Goal: Information Seeking & Learning: Check status

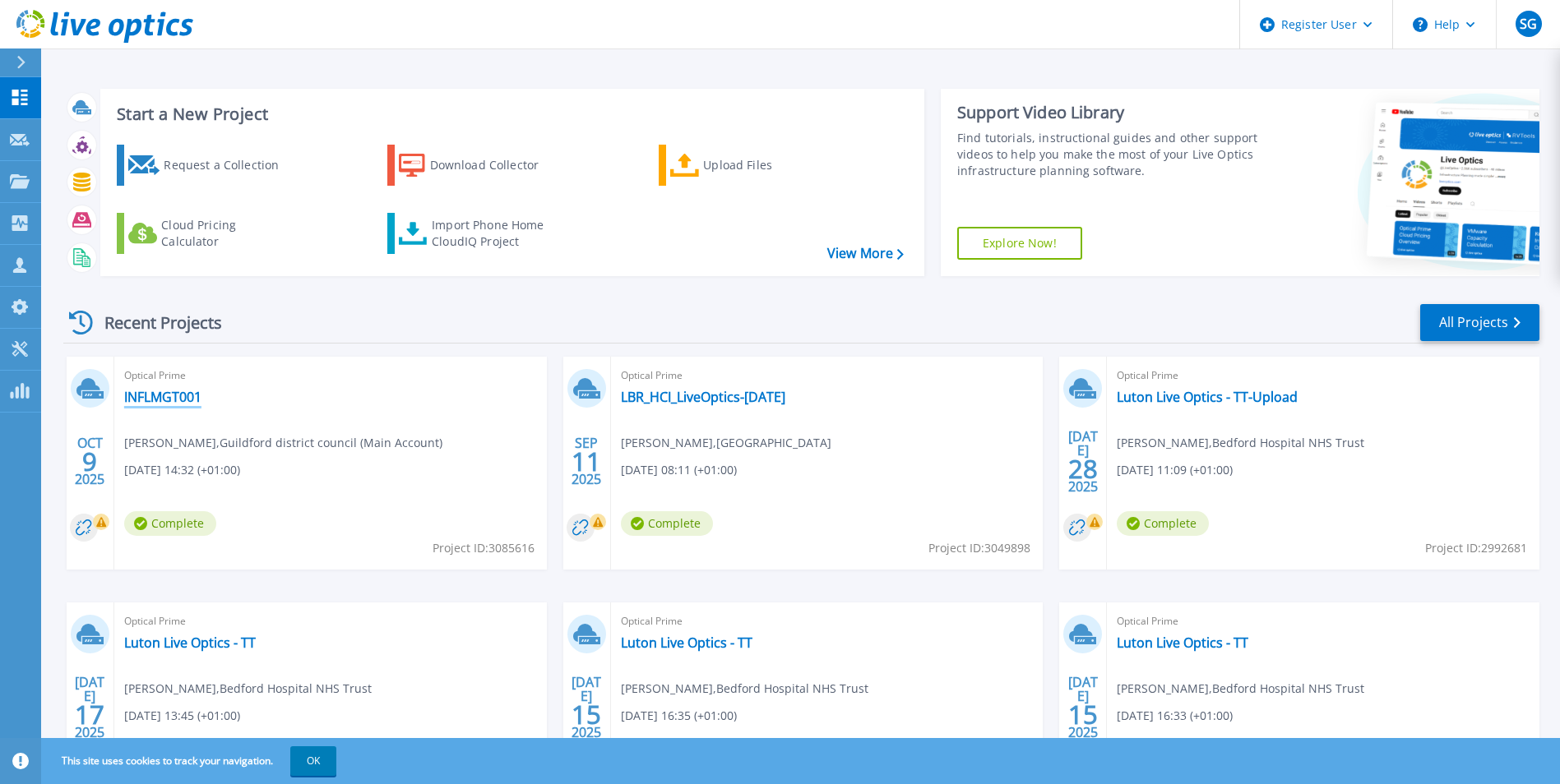
click at [180, 403] on link "INFLMGT001" at bounding box center [163, 397] width 78 height 17
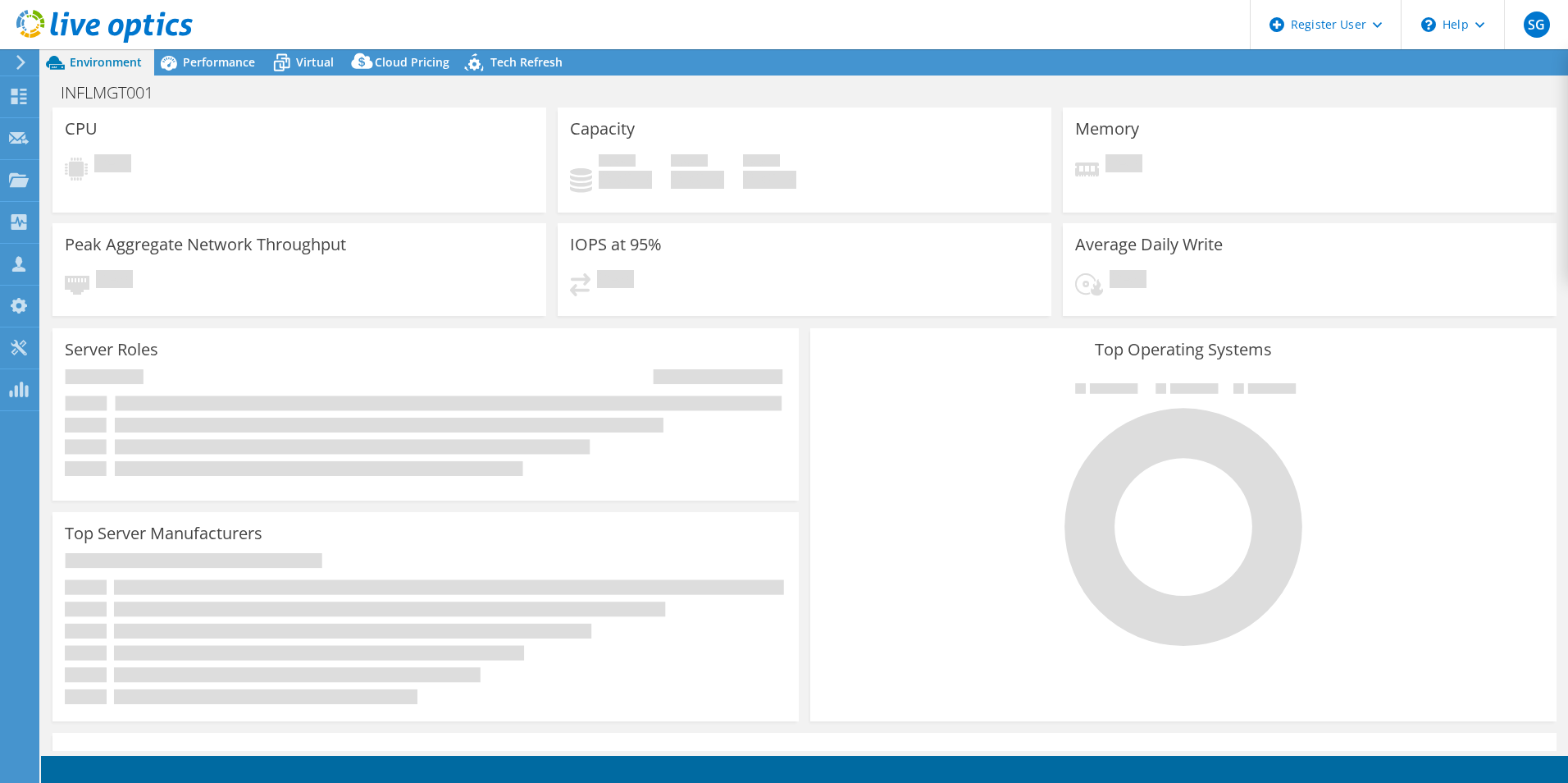
select select "USD"
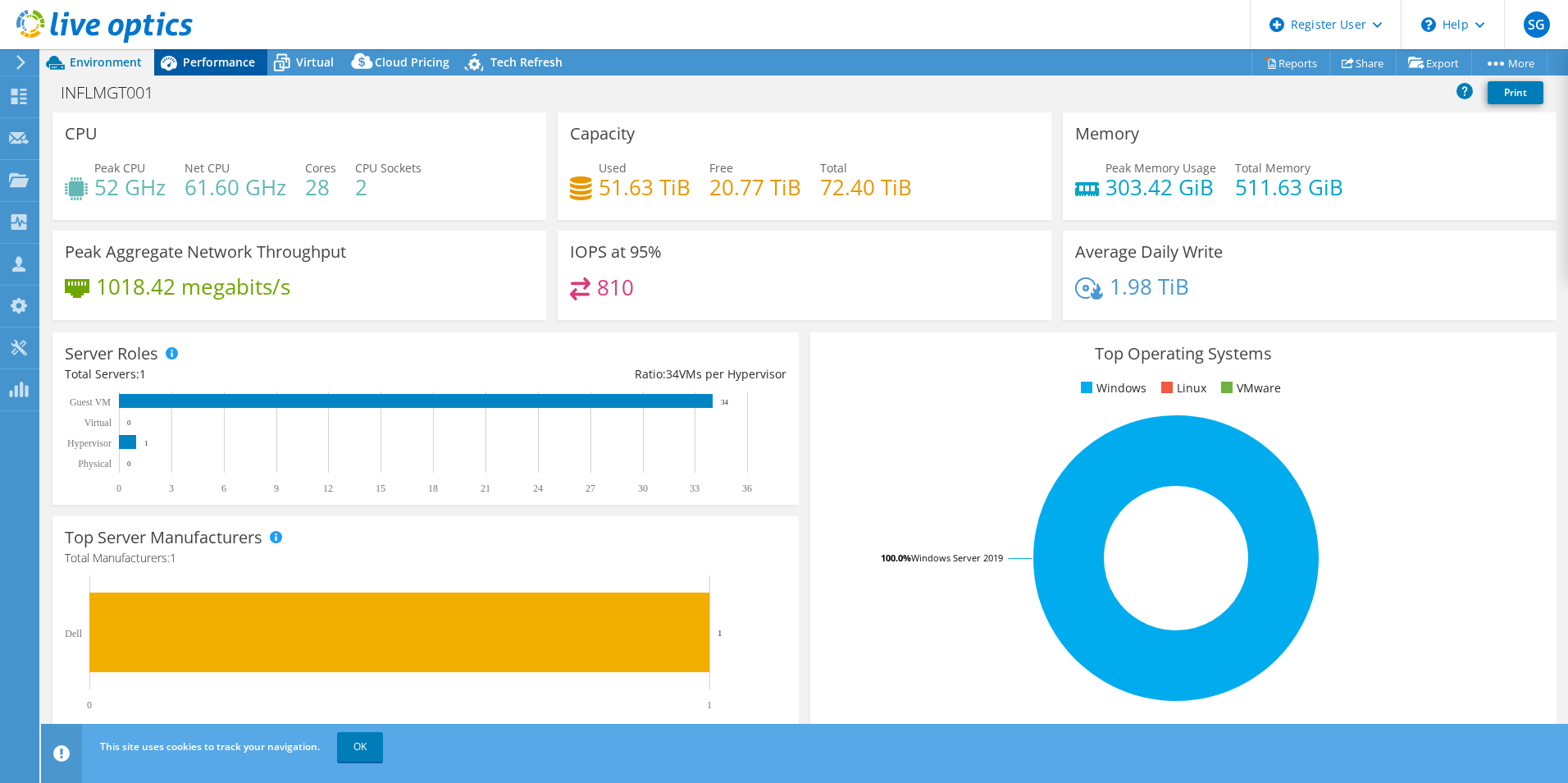
click at [222, 58] on span "Performance" at bounding box center [218, 63] width 72 height 16
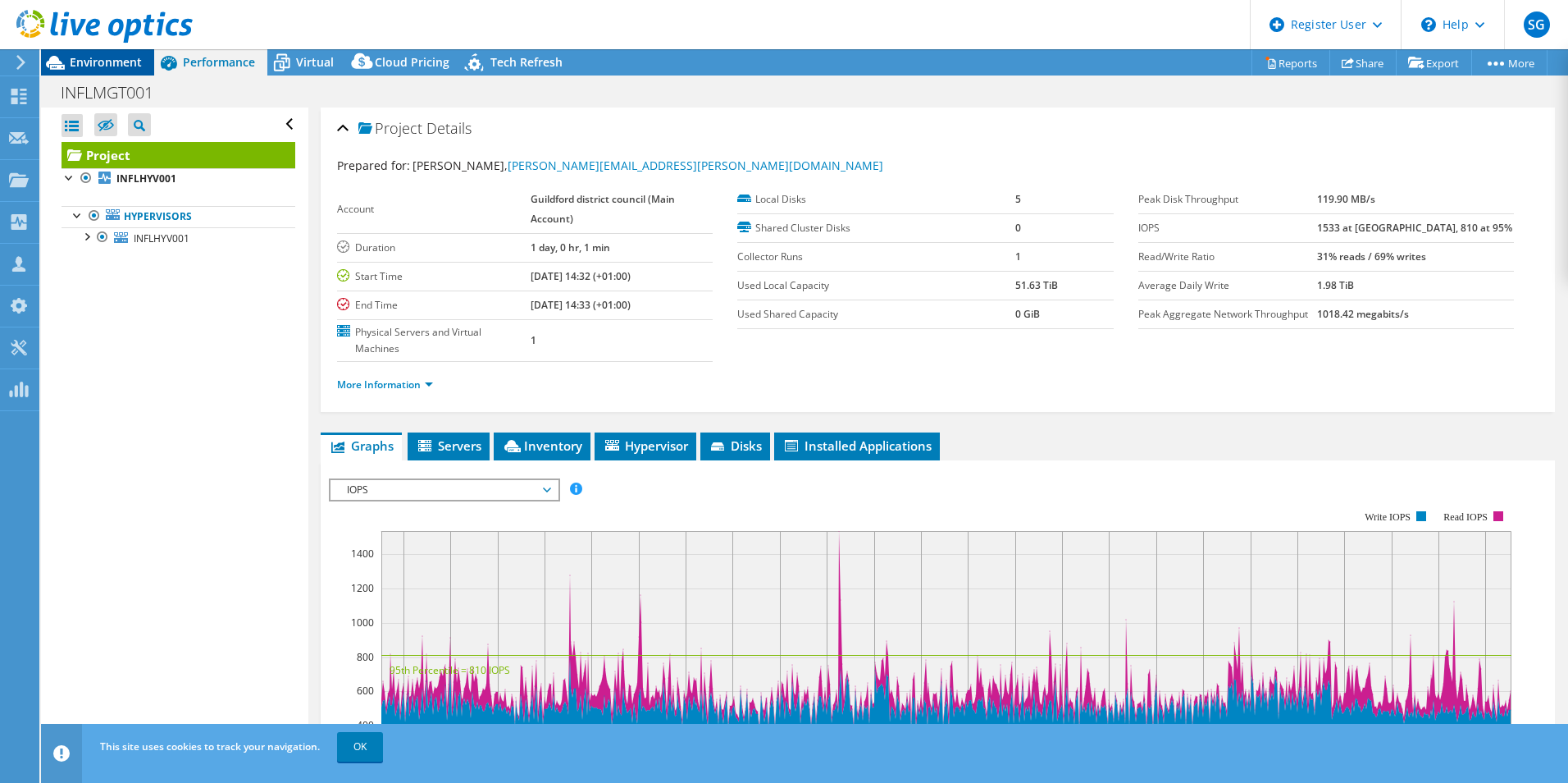
click at [127, 58] on span "Environment" at bounding box center [105, 63] width 72 height 16
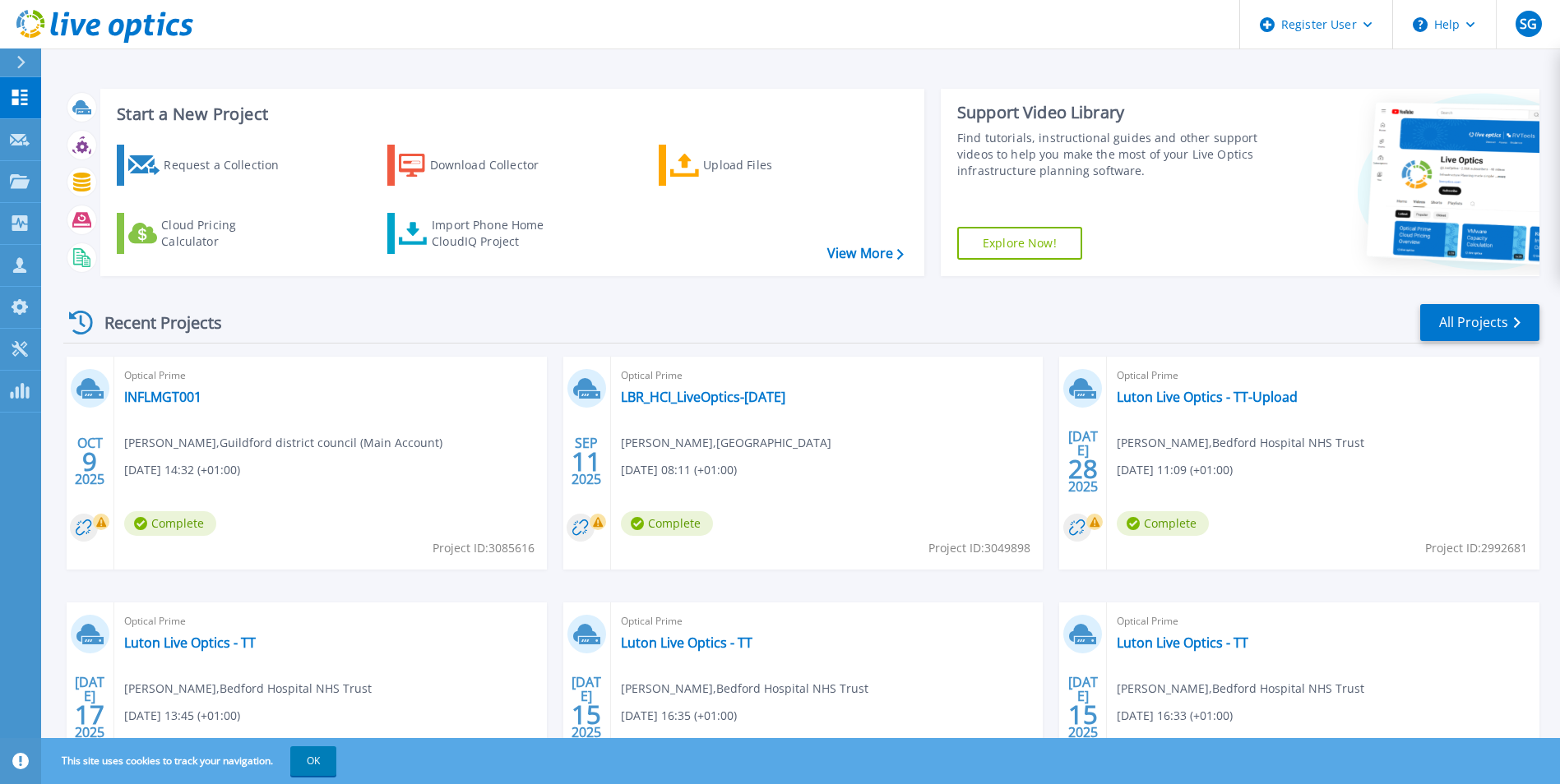
click at [7, 54] on button at bounding box center [20, 63] width 41 height 29
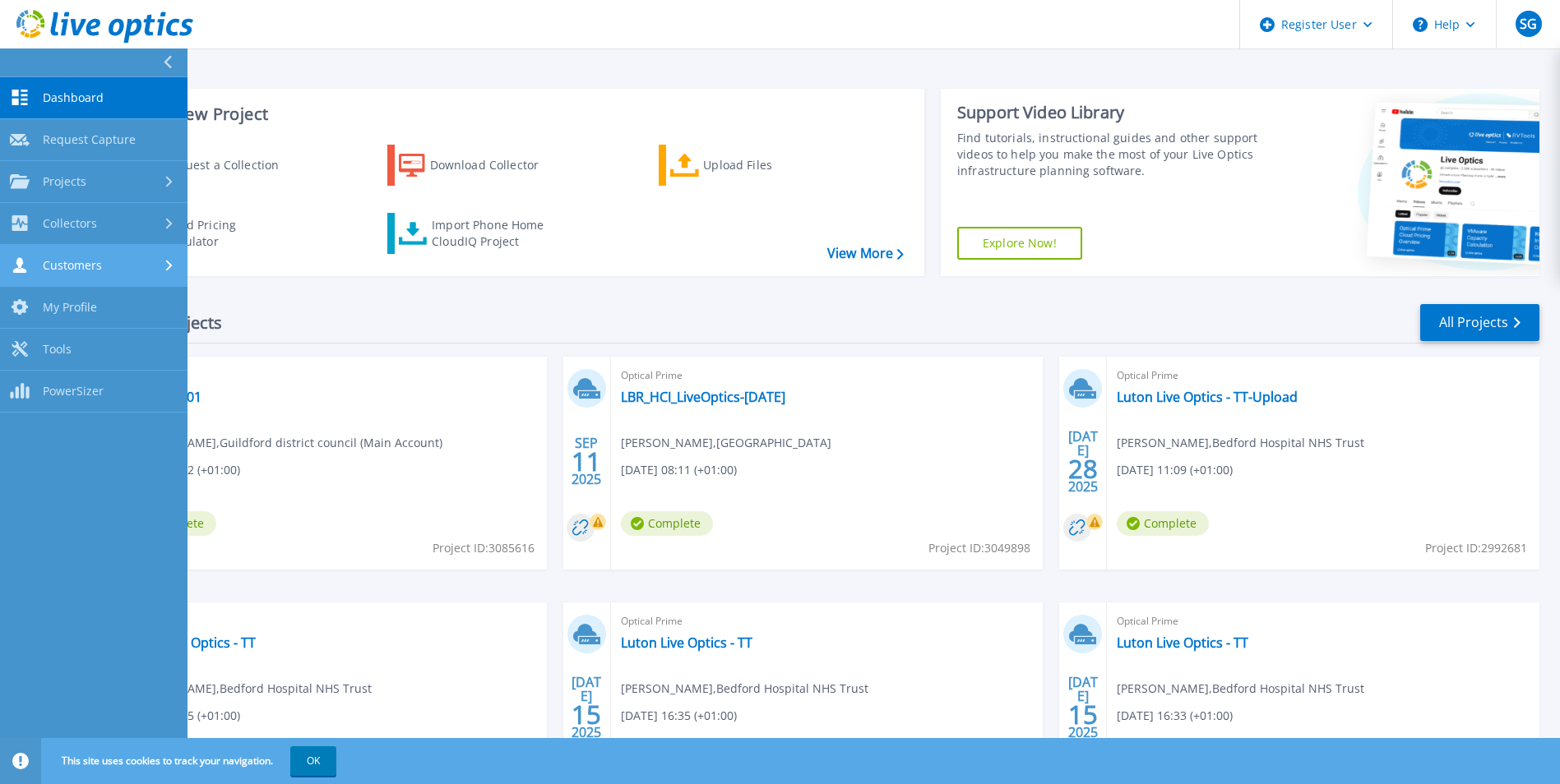
click at [107, 259] on div "Customers" at bounding box center [94, 265] width 167 height 16
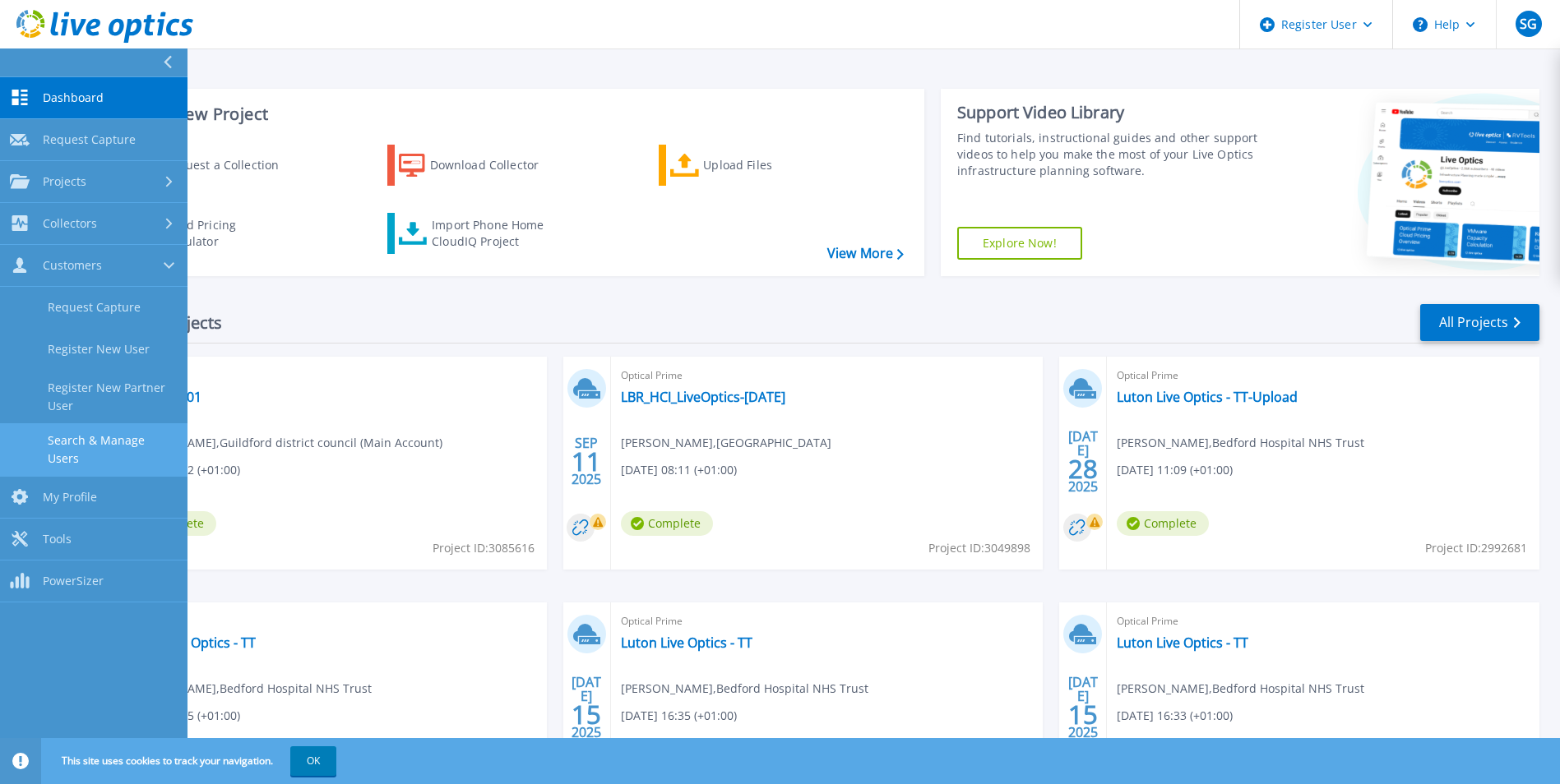
click at [116, 447] on link "Search & Manage Users" at bounding box center [94, 449] width 187 height 53
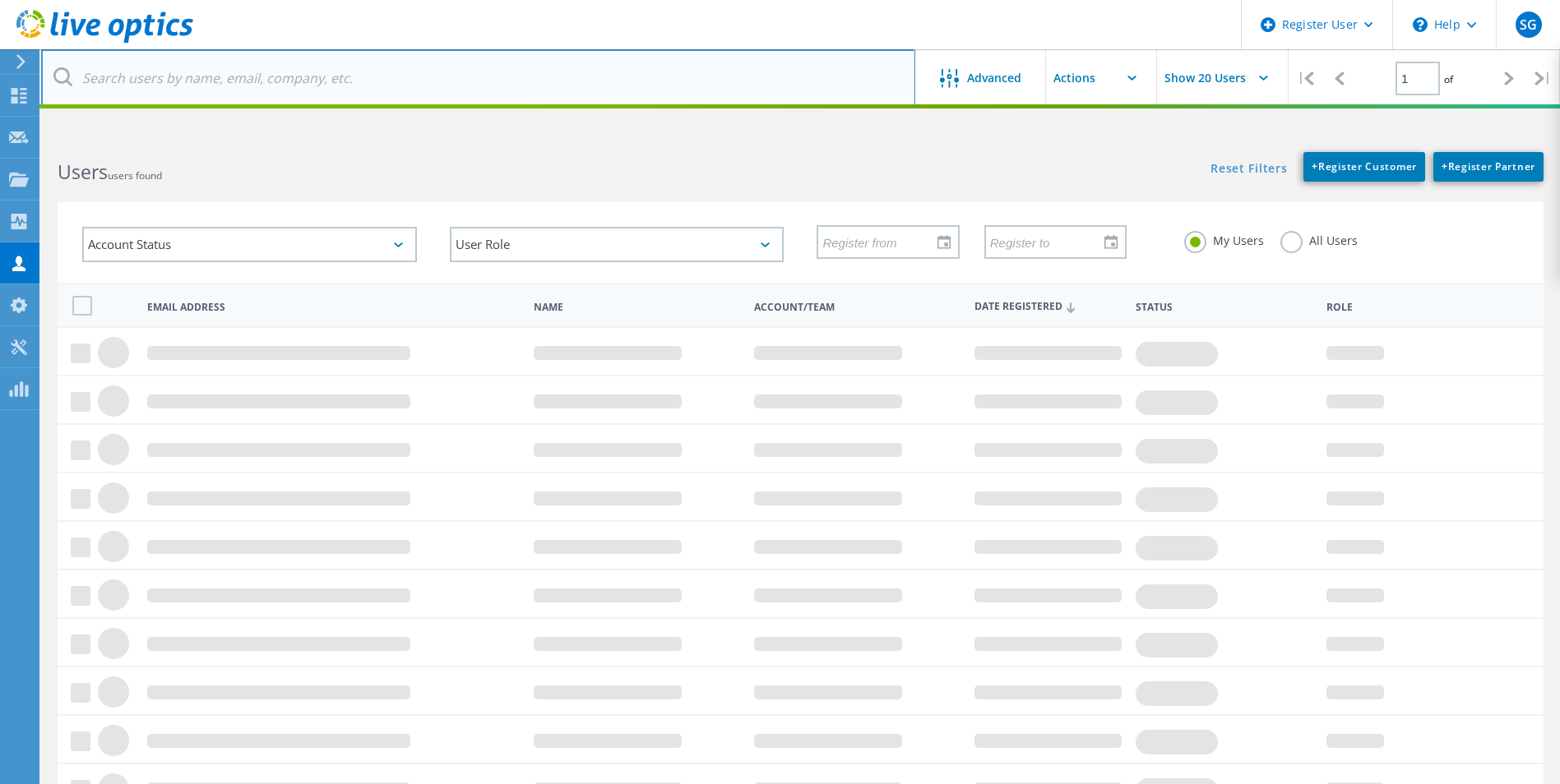
click at [243, 87] on input "text" at bounding box center [478, 79] width 874 height 58
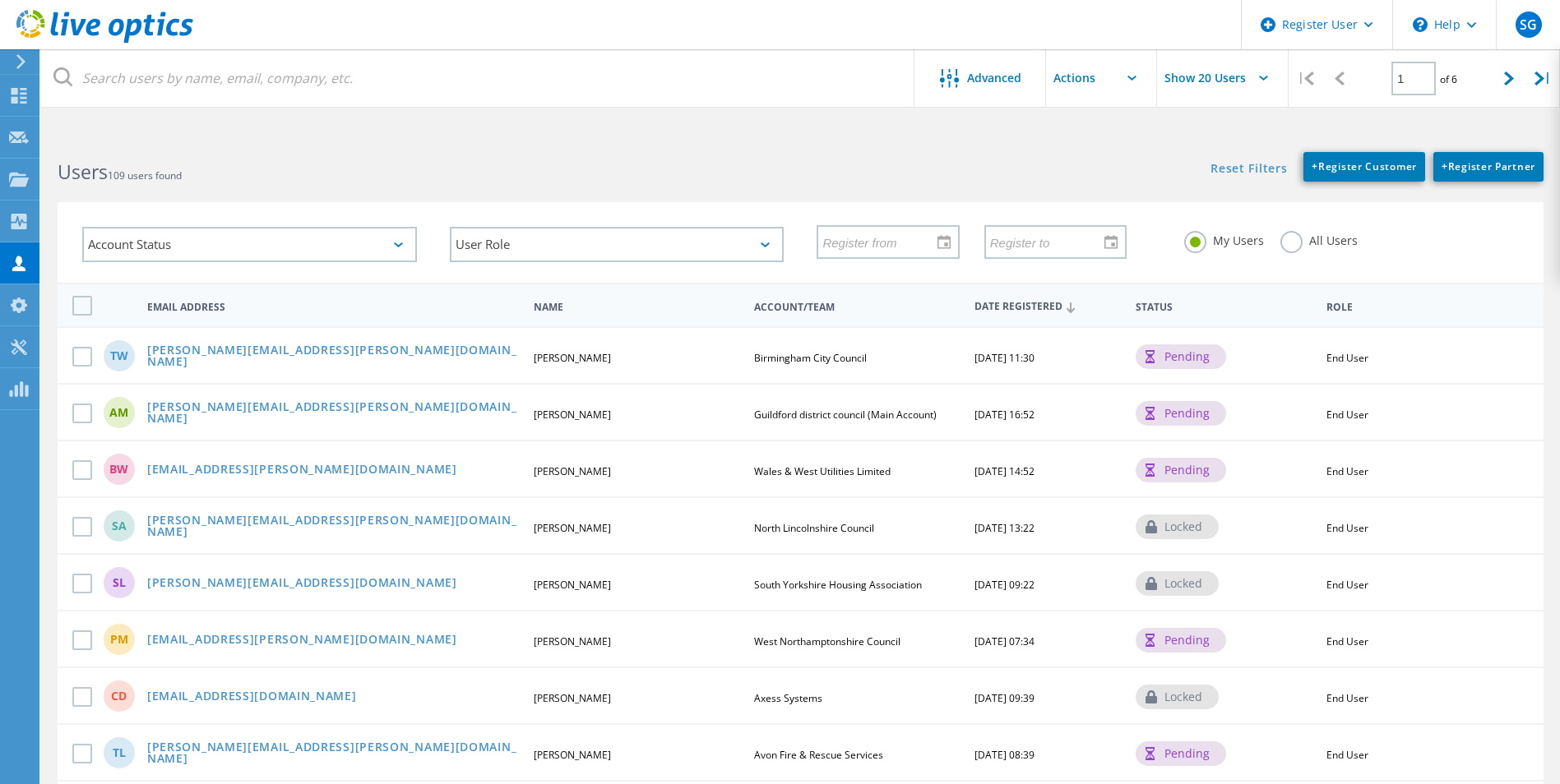
click at [1287, 232] on label "All Users" at bounding box center [1319, 239] width 78 height 16
click at [0, 0] on input "All Users" at bounding box center [0, 0] width 0 height 0
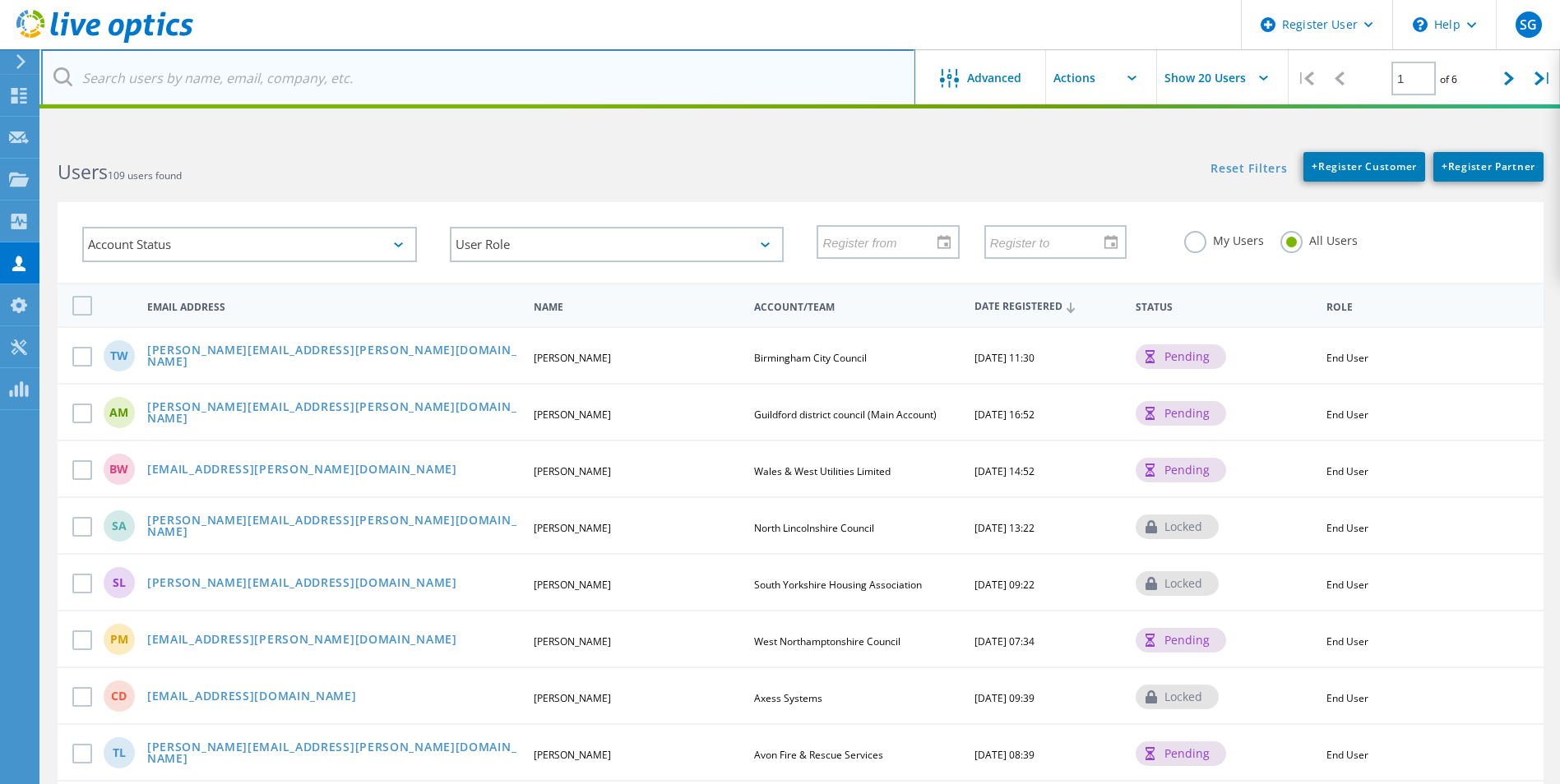
click at [675, 75] on input "text" at bounding box center [478, 79] width 874 height 58
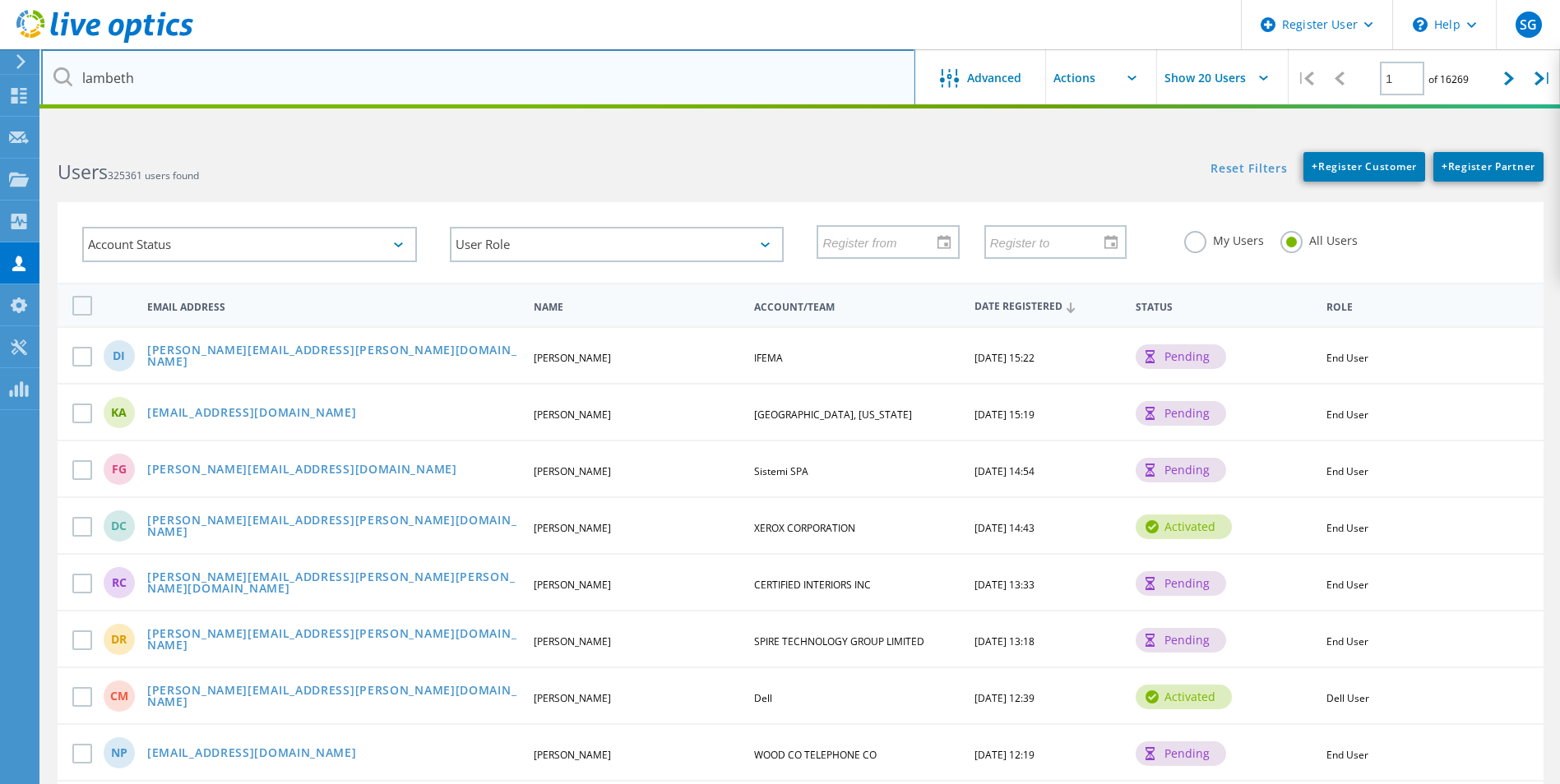
type input "lambeth"
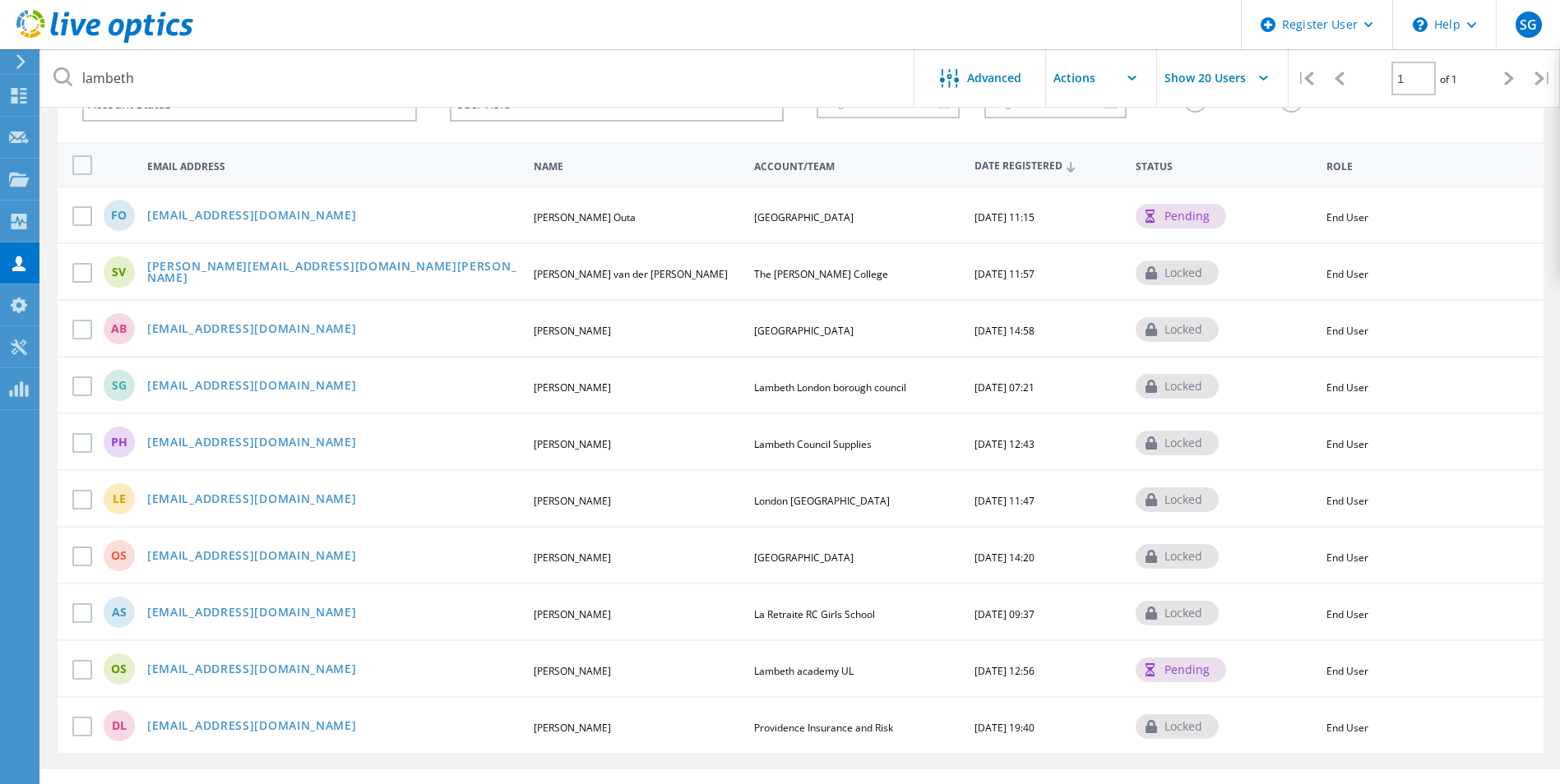
scroll to position [164, 0]
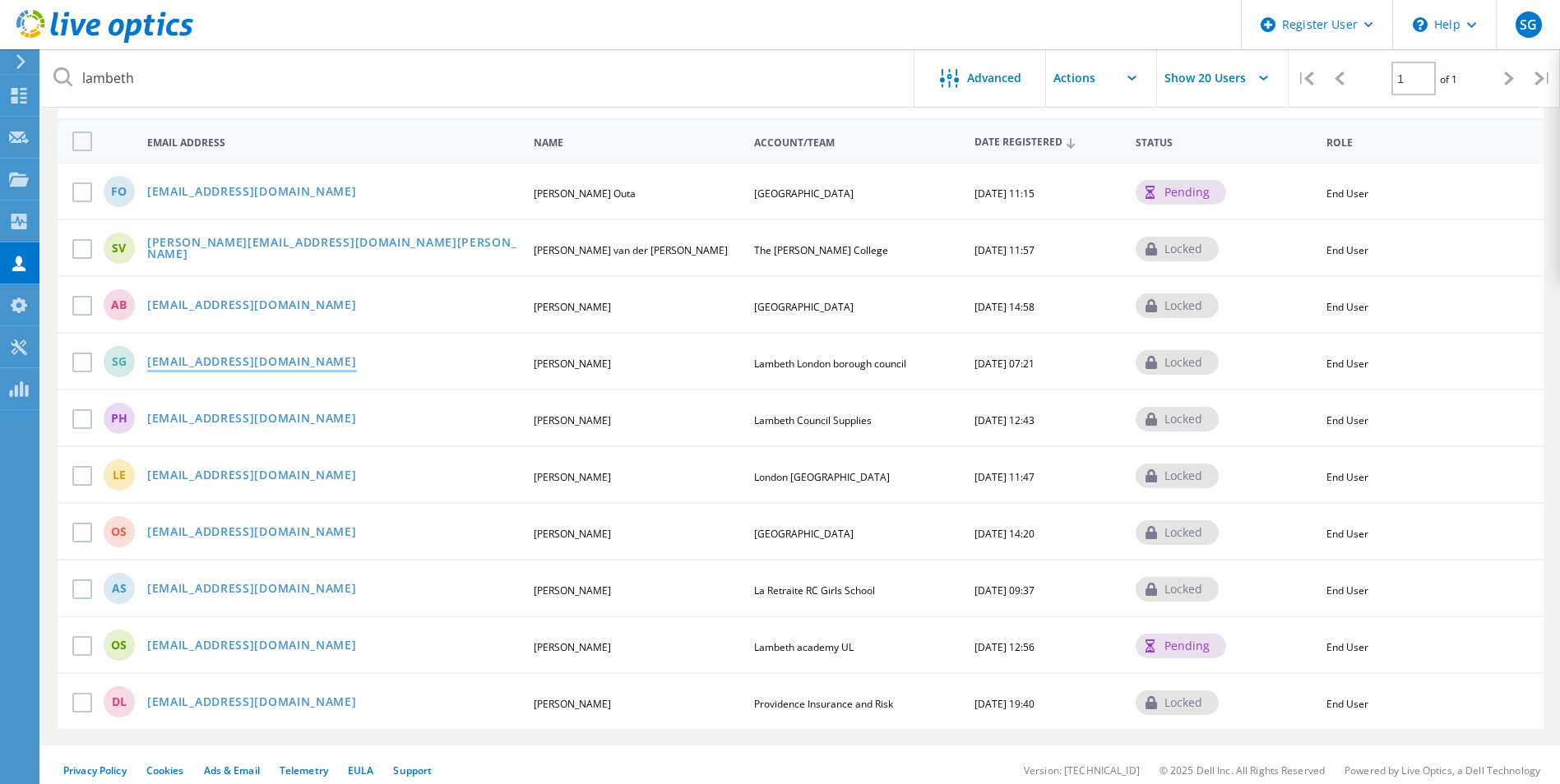
click at [201, 360] on link "[EMAIL_ADDRESS][DOMAIN_NAME]" at bounding box center [252, 363] width 210 height 14
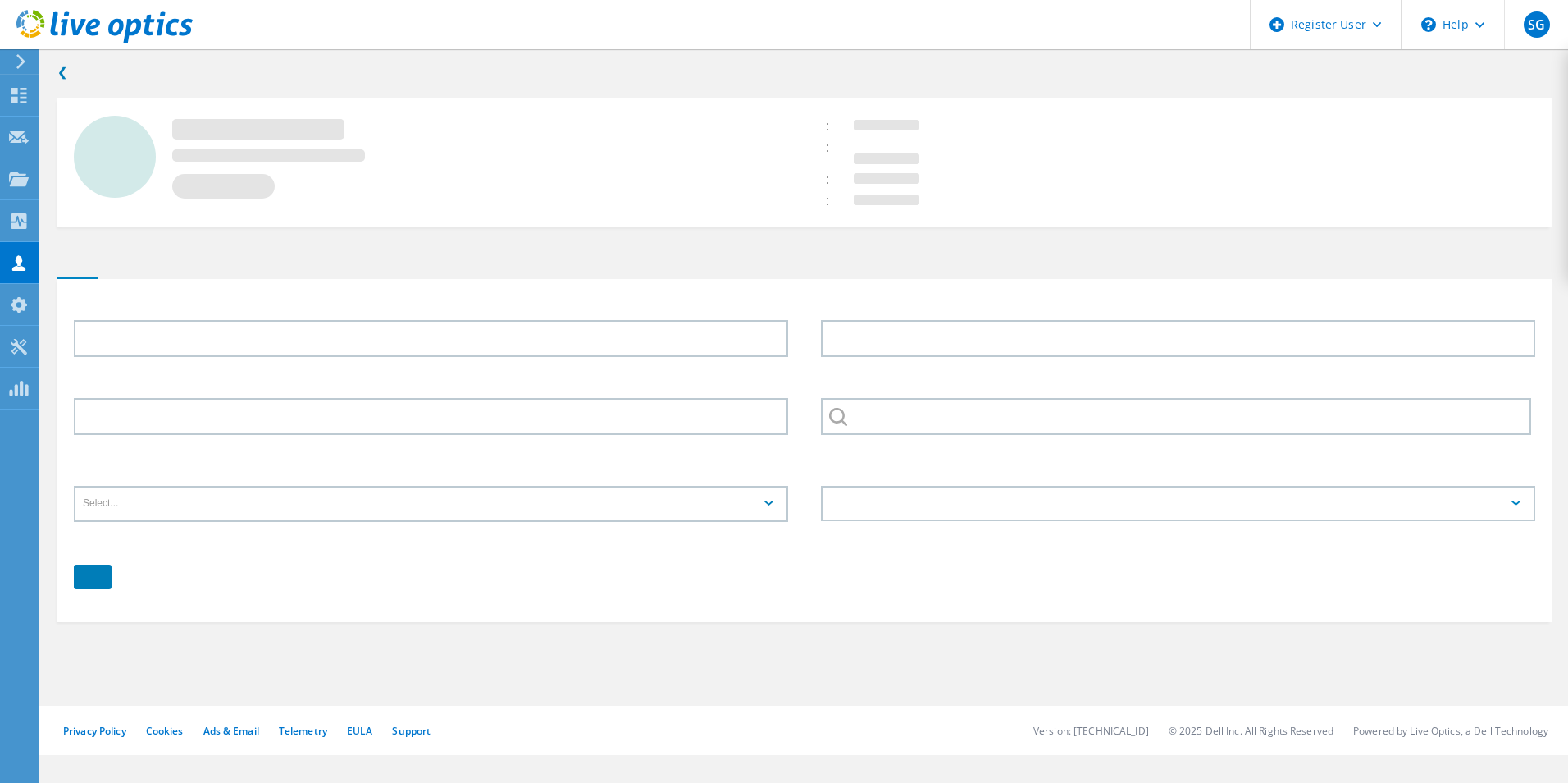
type input "Salim"
type input "Gani"
type input "Lambeth London borough council"
type input "English"
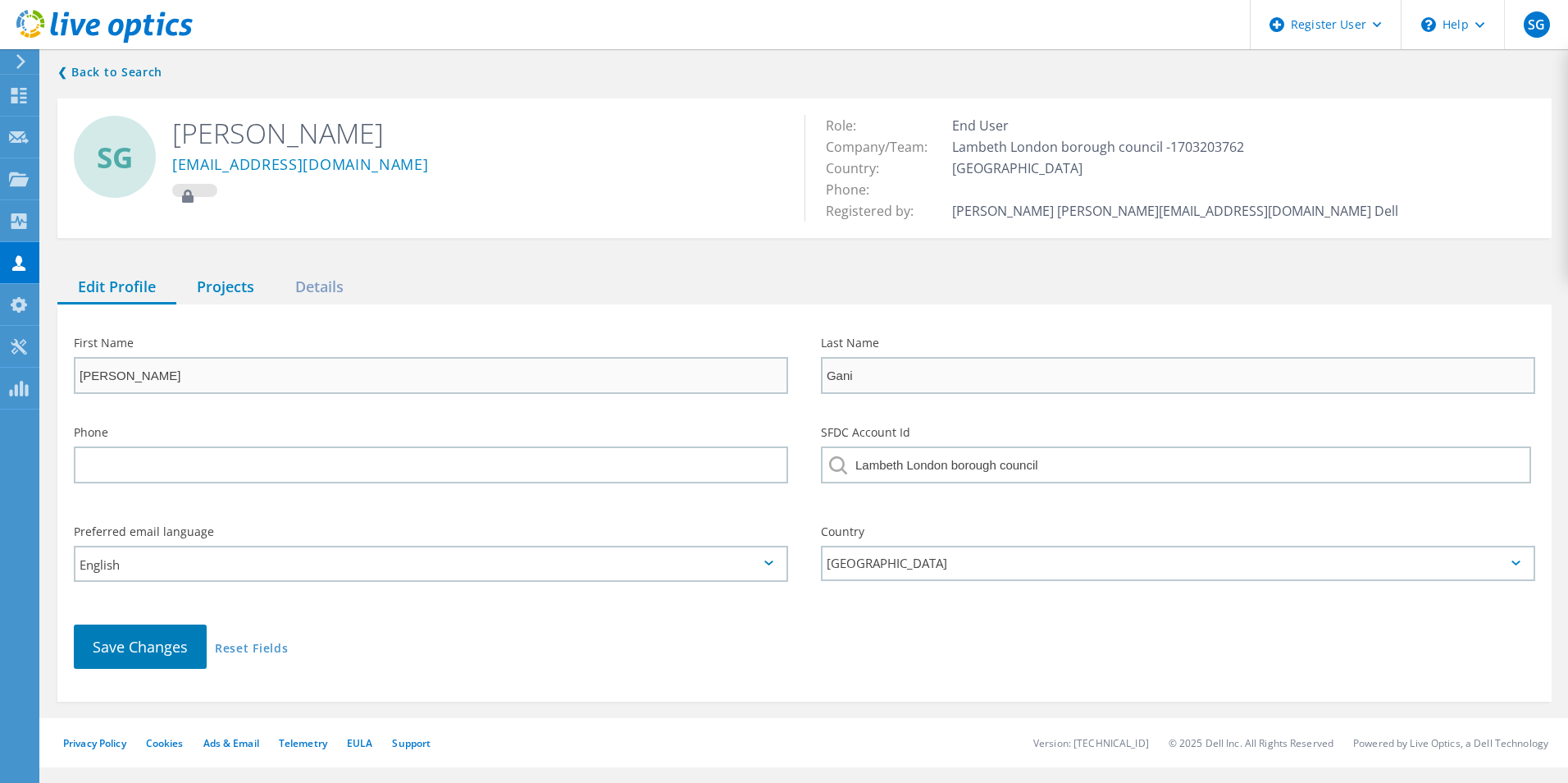
click at [228, 295] on div "Projects" at bounding box center [225, 288] width 98 height 34
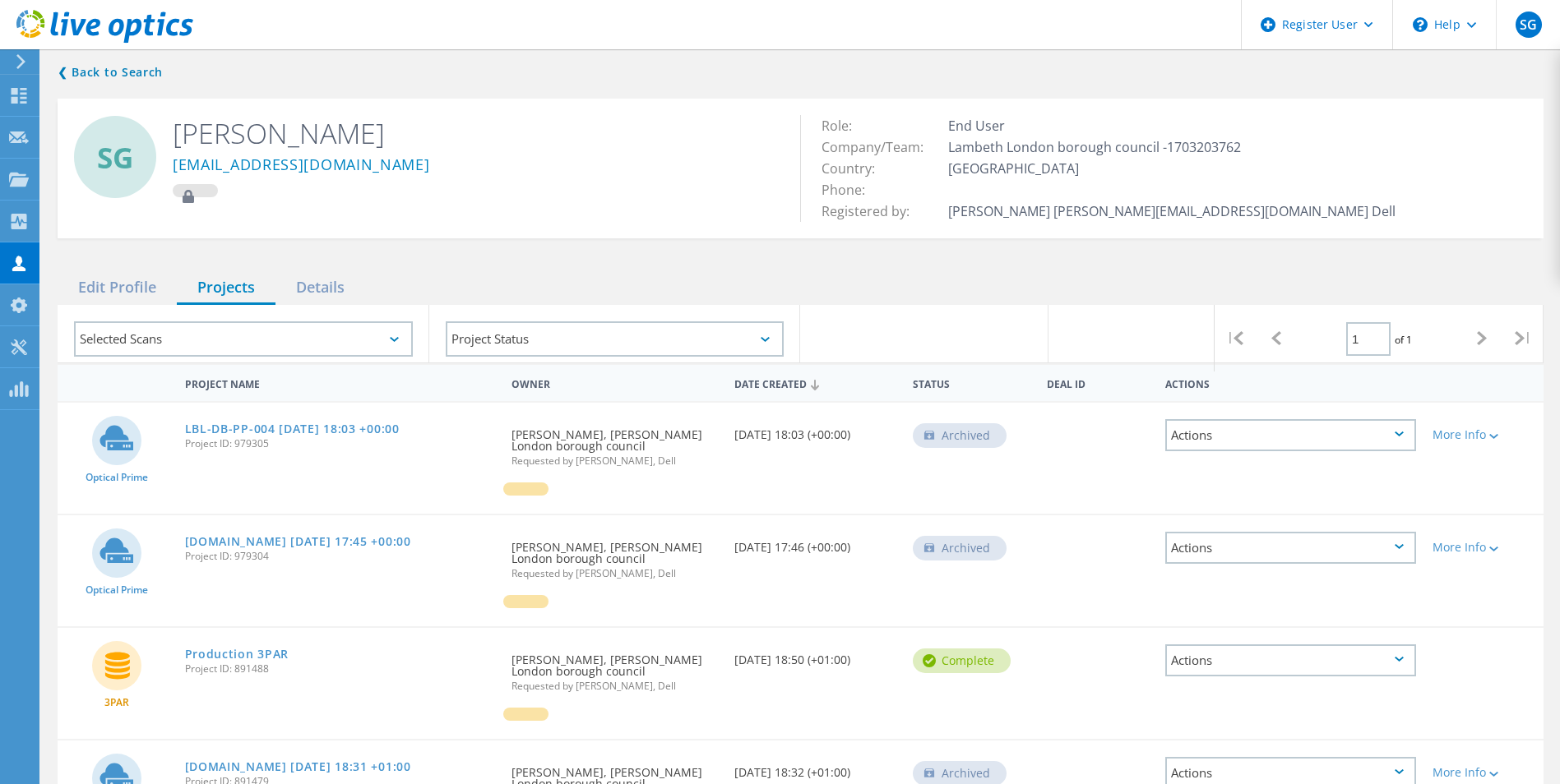
scroll to position [175, 0]
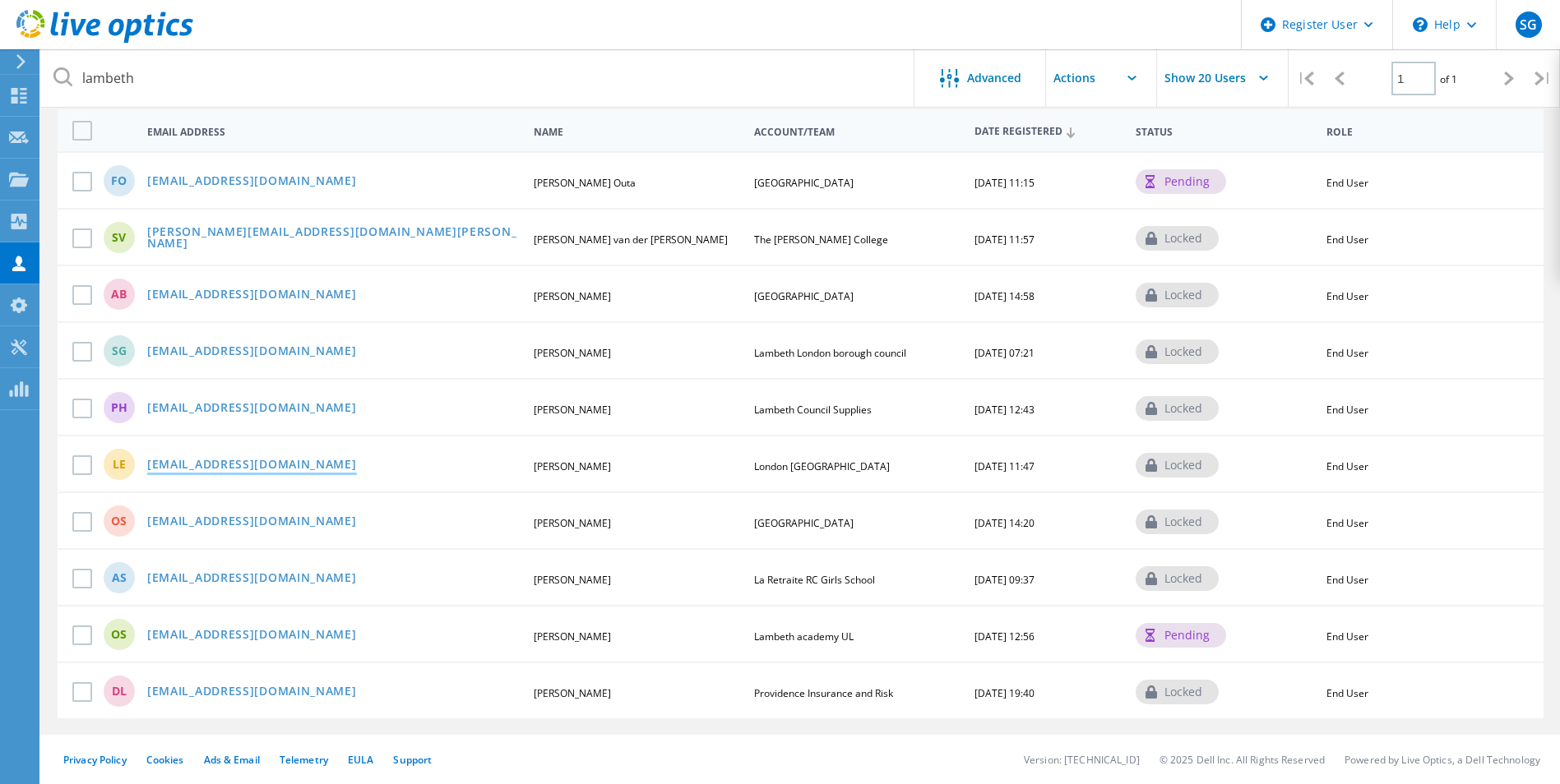
click at [282, 462] on link "ledwards3@lambeth.gov.uk" at bounding box center [252, 466] width 210 height 14
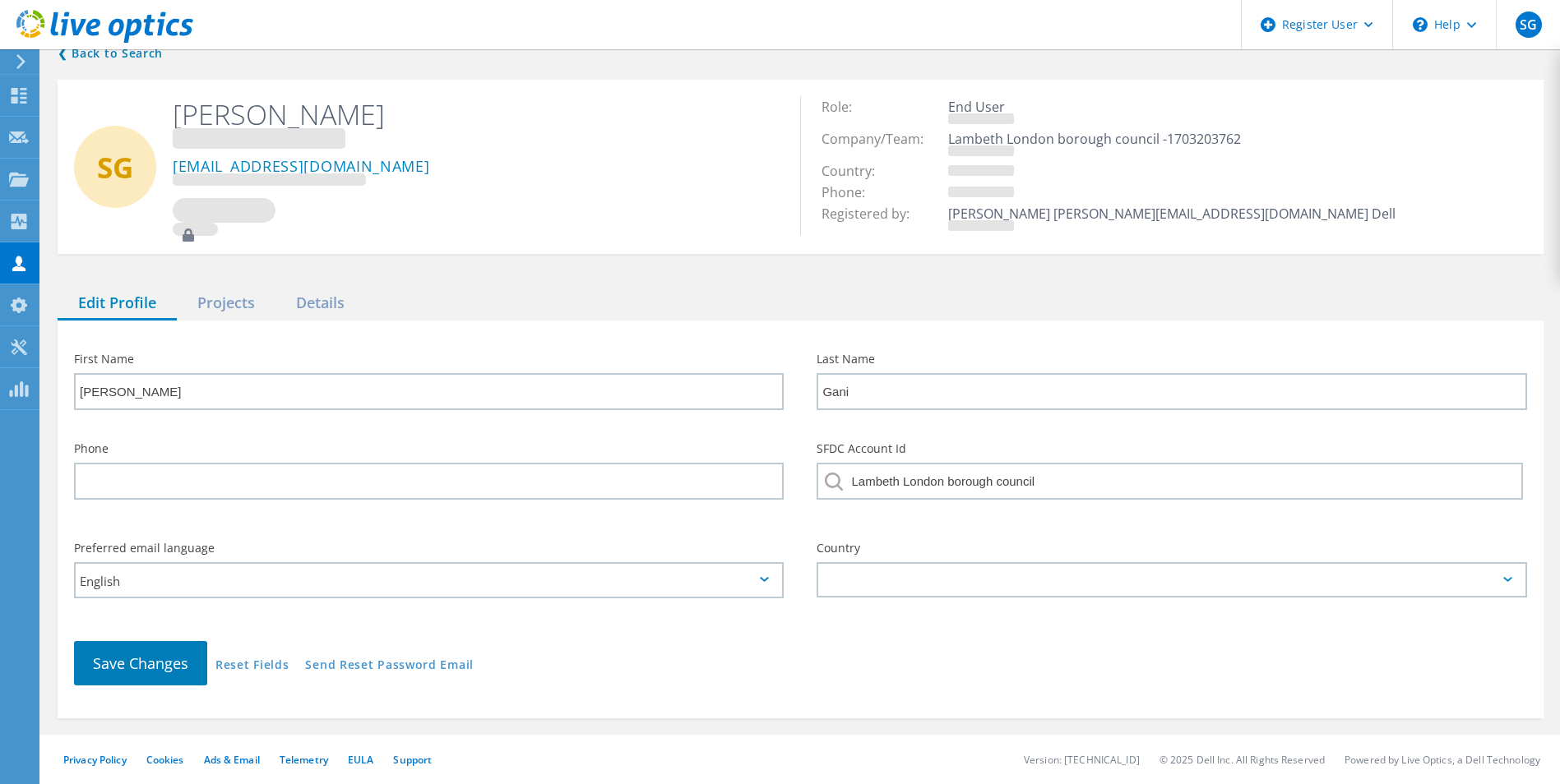
scroll to position [19, 0]
type input "Luke"
type input "Edwards"
type input "London Borough of Lambeth"
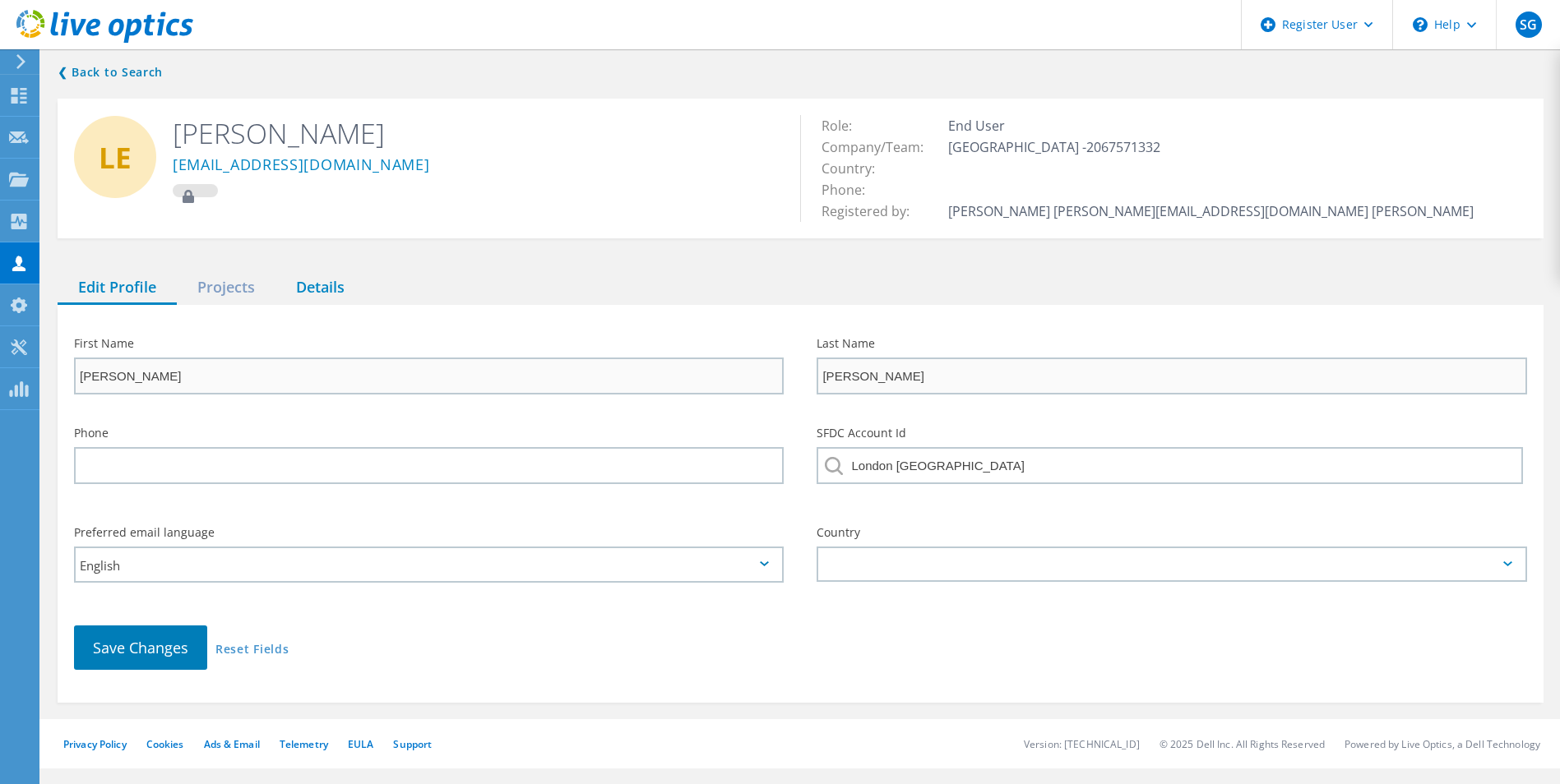
scroll to position [0, 0]
click at [223, 284] on div "Projects" at bounding box center [226, 289] width 99 height 34
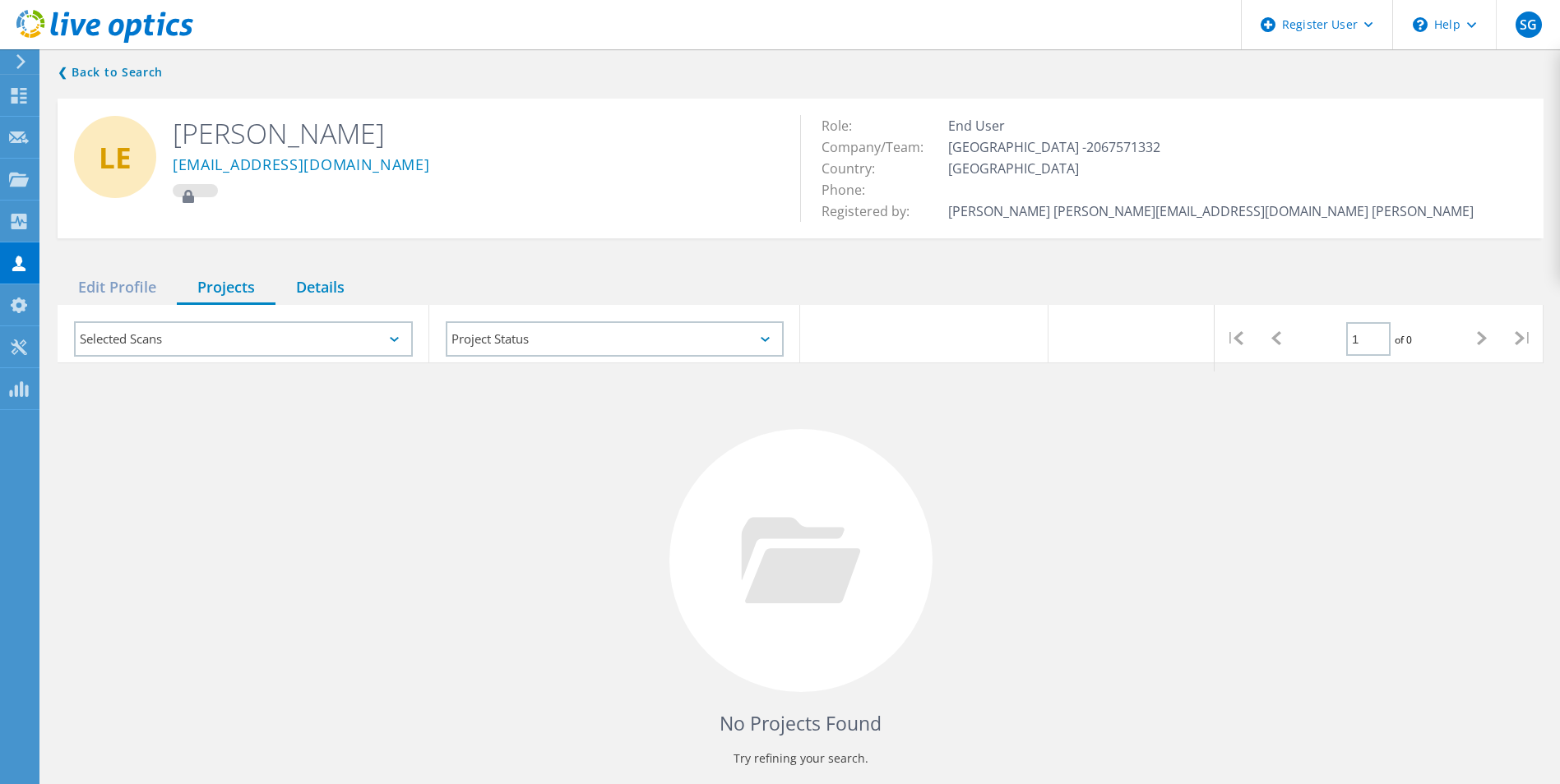
click at [337, 286] on div "Details" at bounding box center [321, 289] width 90 height 34
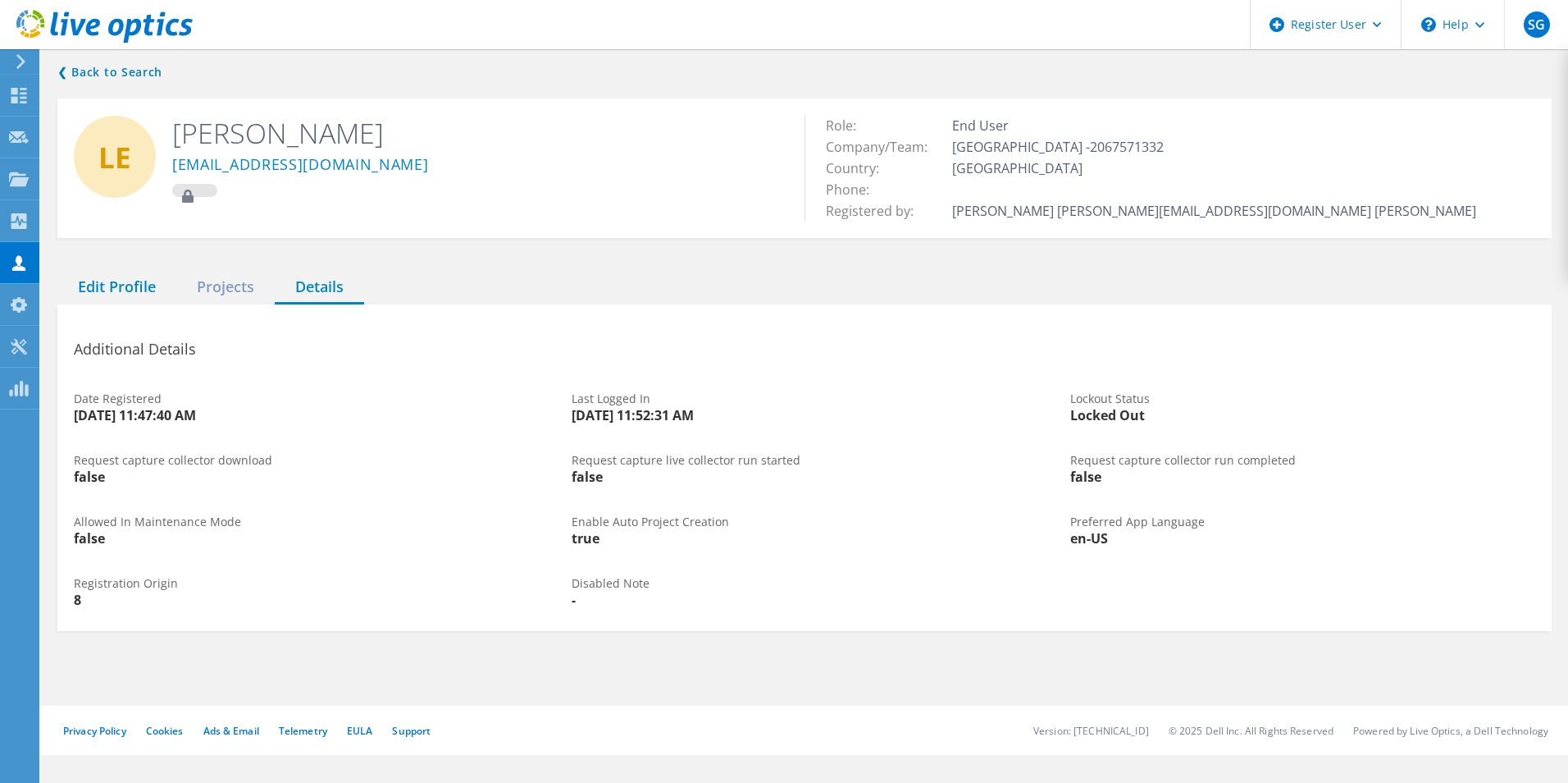
click at [148, 295] on div "Edit Profile" at bounding box center [117, 288] width 119 height 34
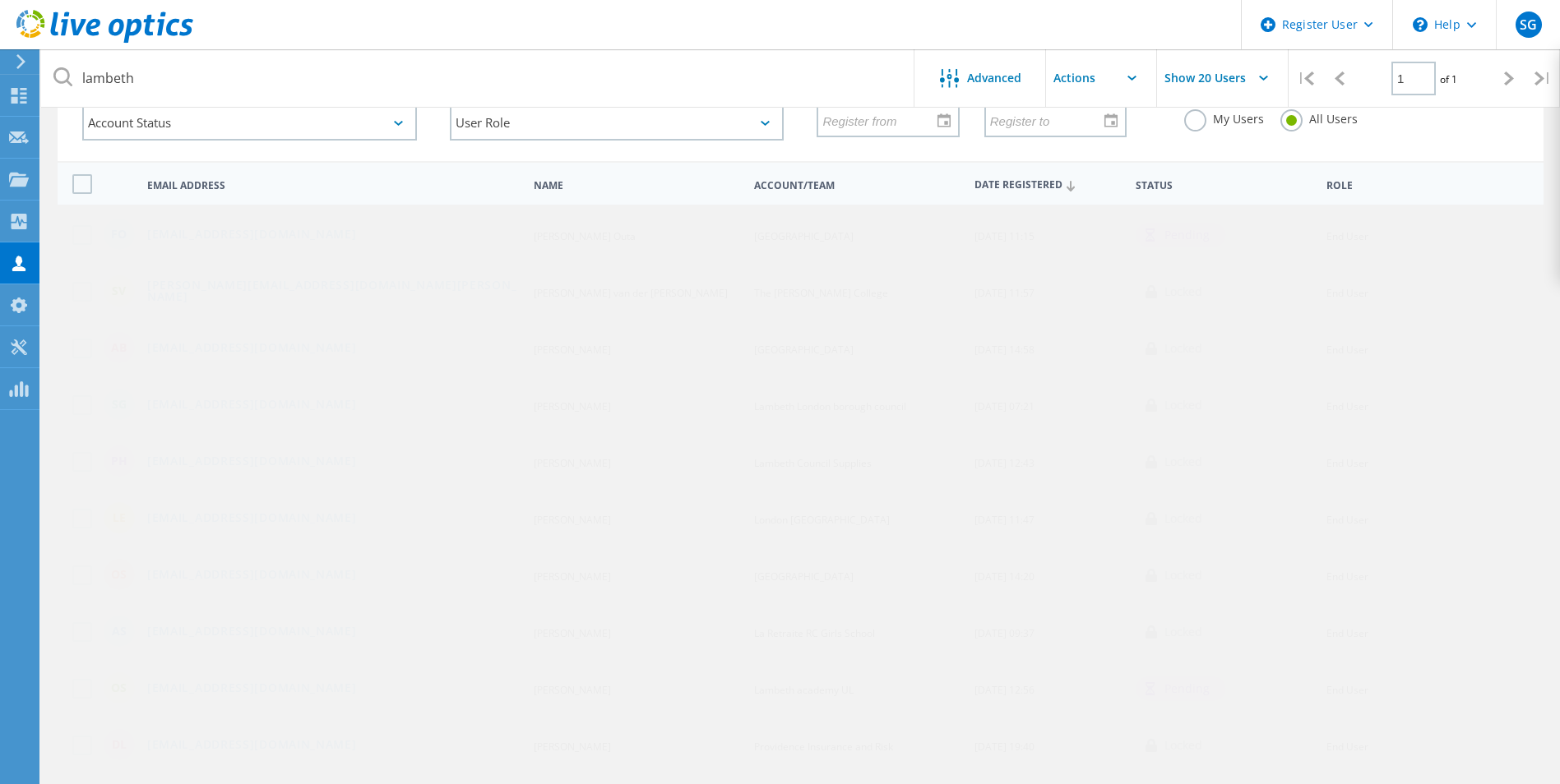
scroll to position [93, 0]
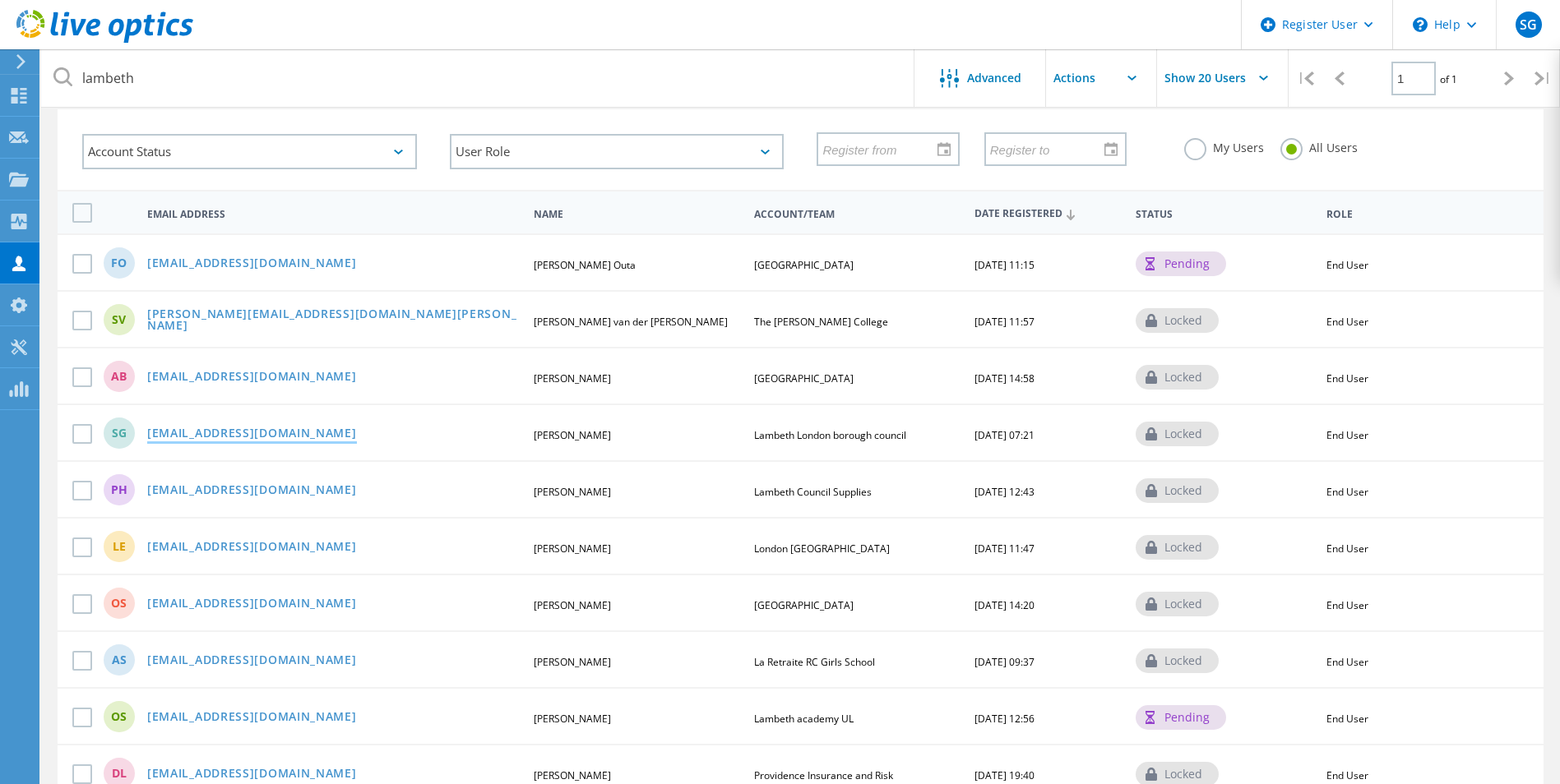
click at [210, 428] on link "[EMAIL_ADDRESS][DOMAIN_NAME]" at bounding box center [252, 434] width 210 height 14
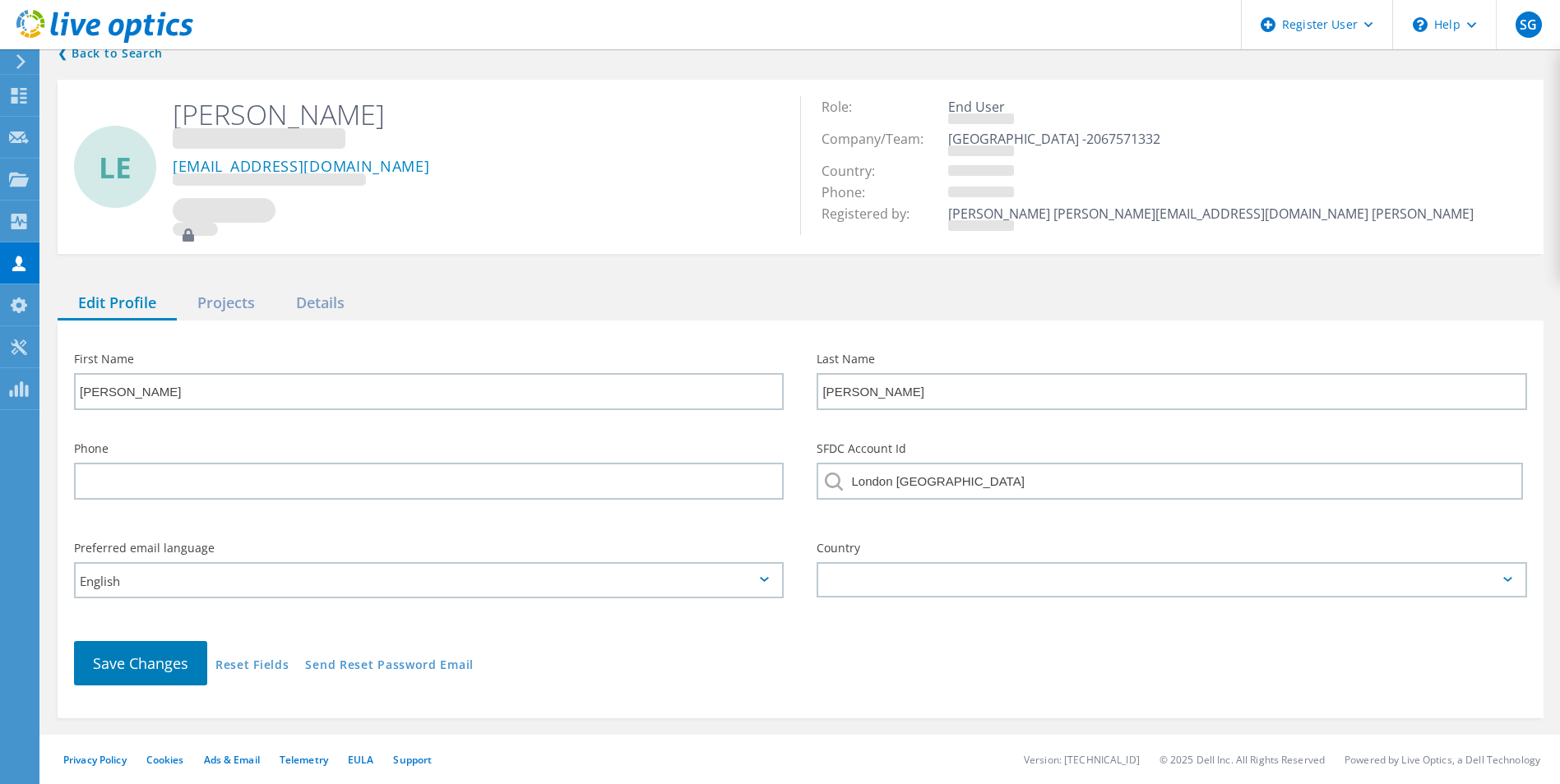
scroll to position [19, 0]
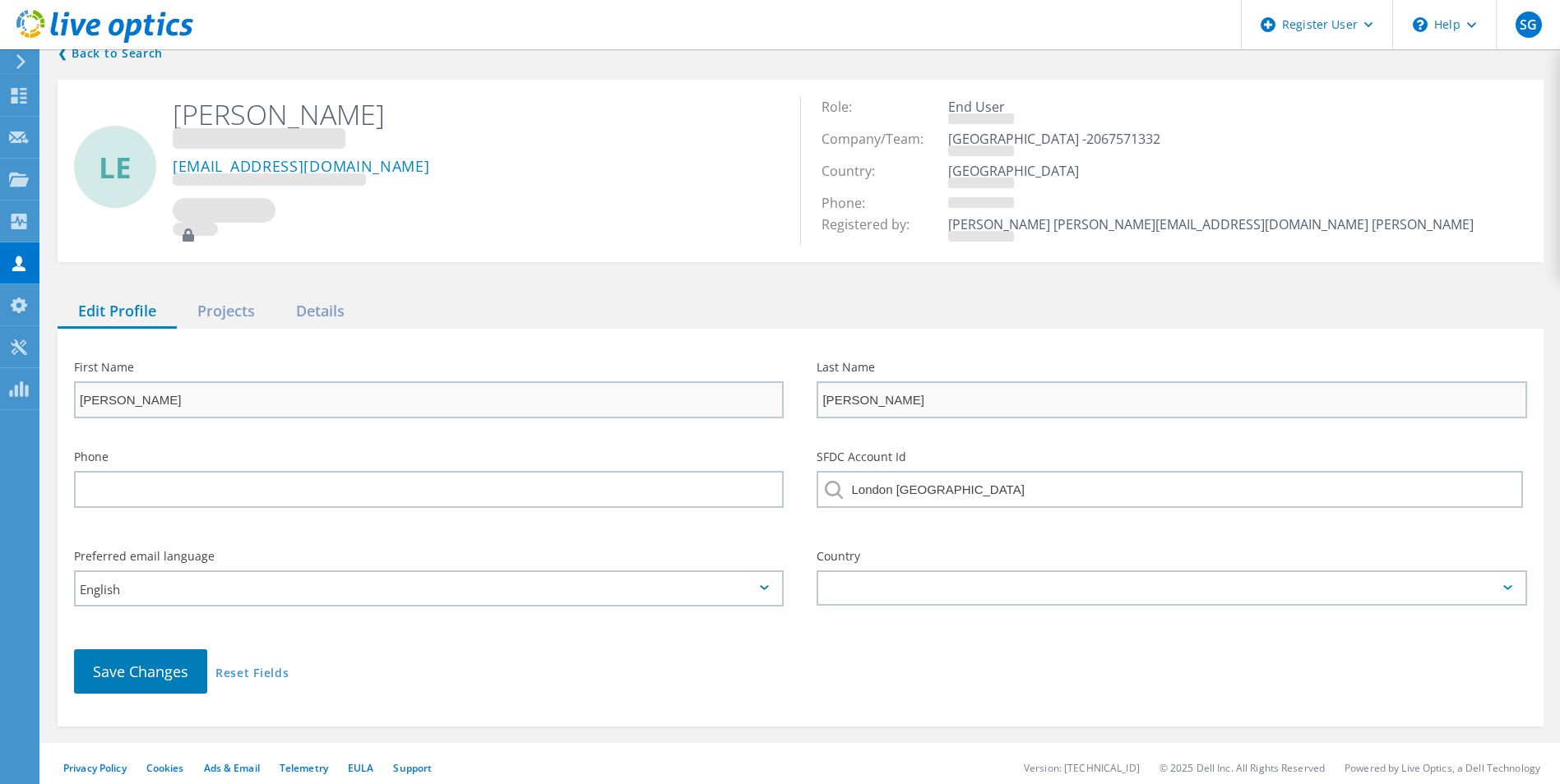
type input "Salim"
type input "Gani"
type input "Lambeth London borough council"
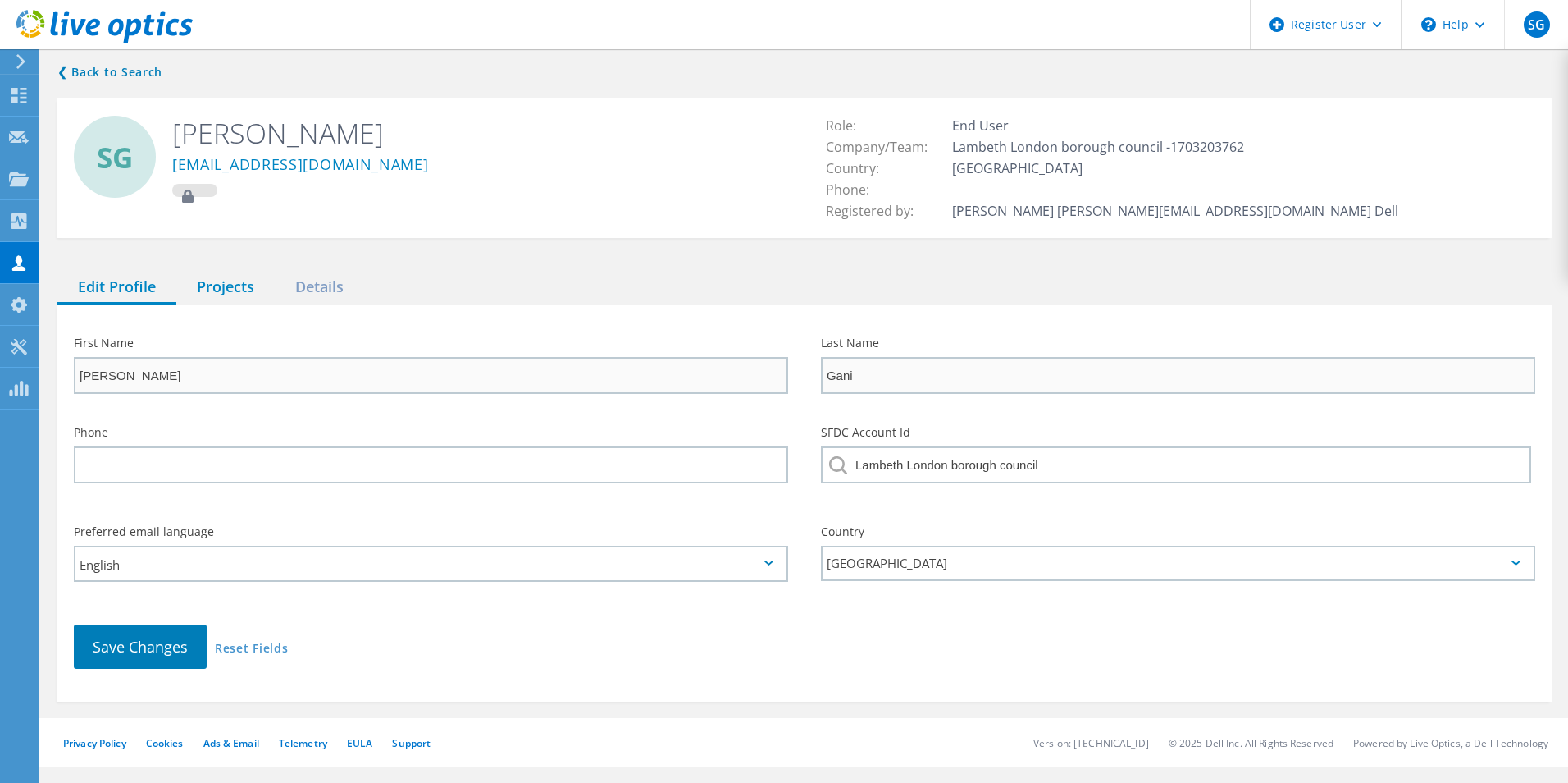
click at [230, 298] on div "Projects" at bounding box center [225, 288] width 98 height 34
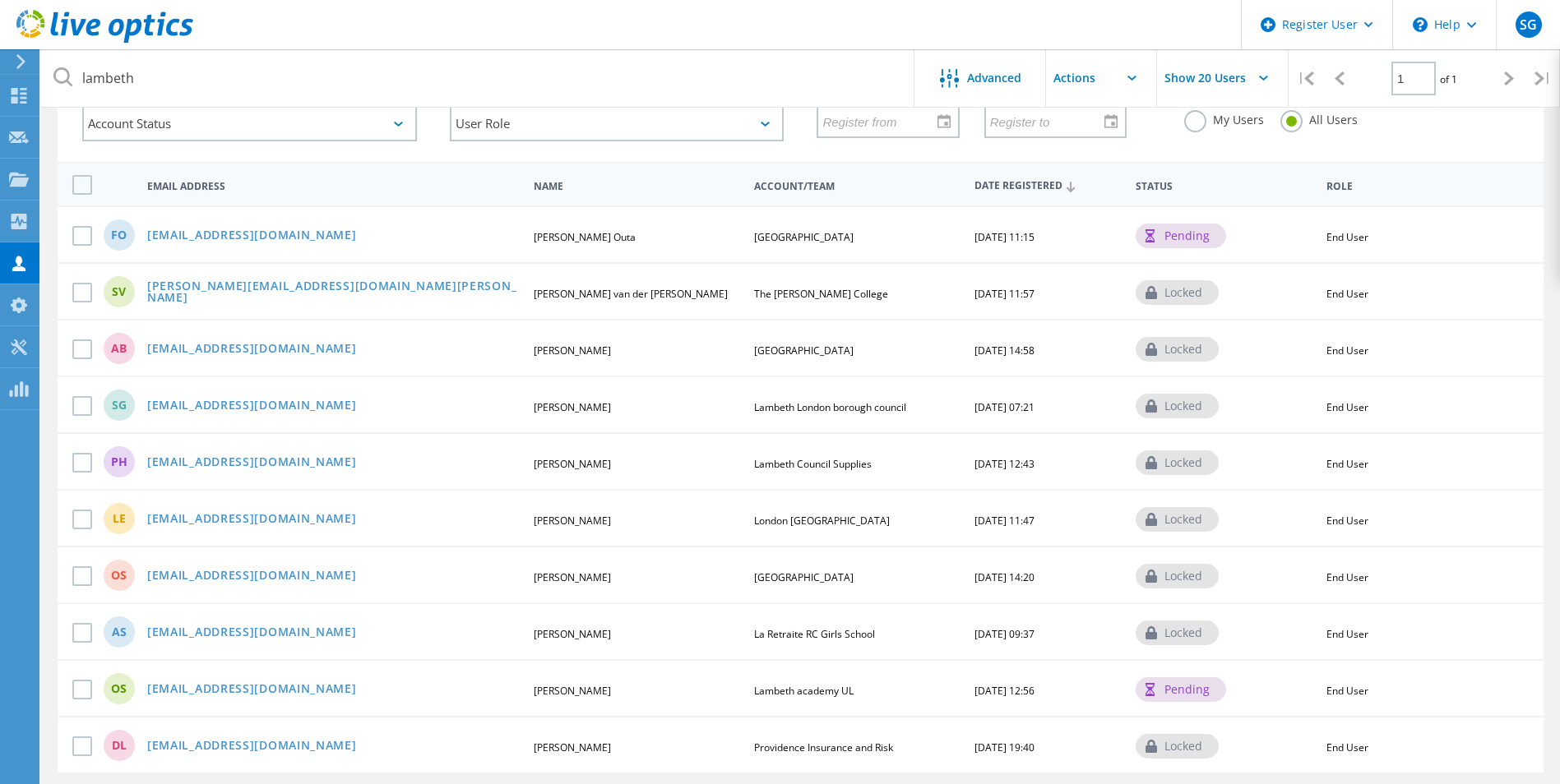
scroll to position [93, 0]
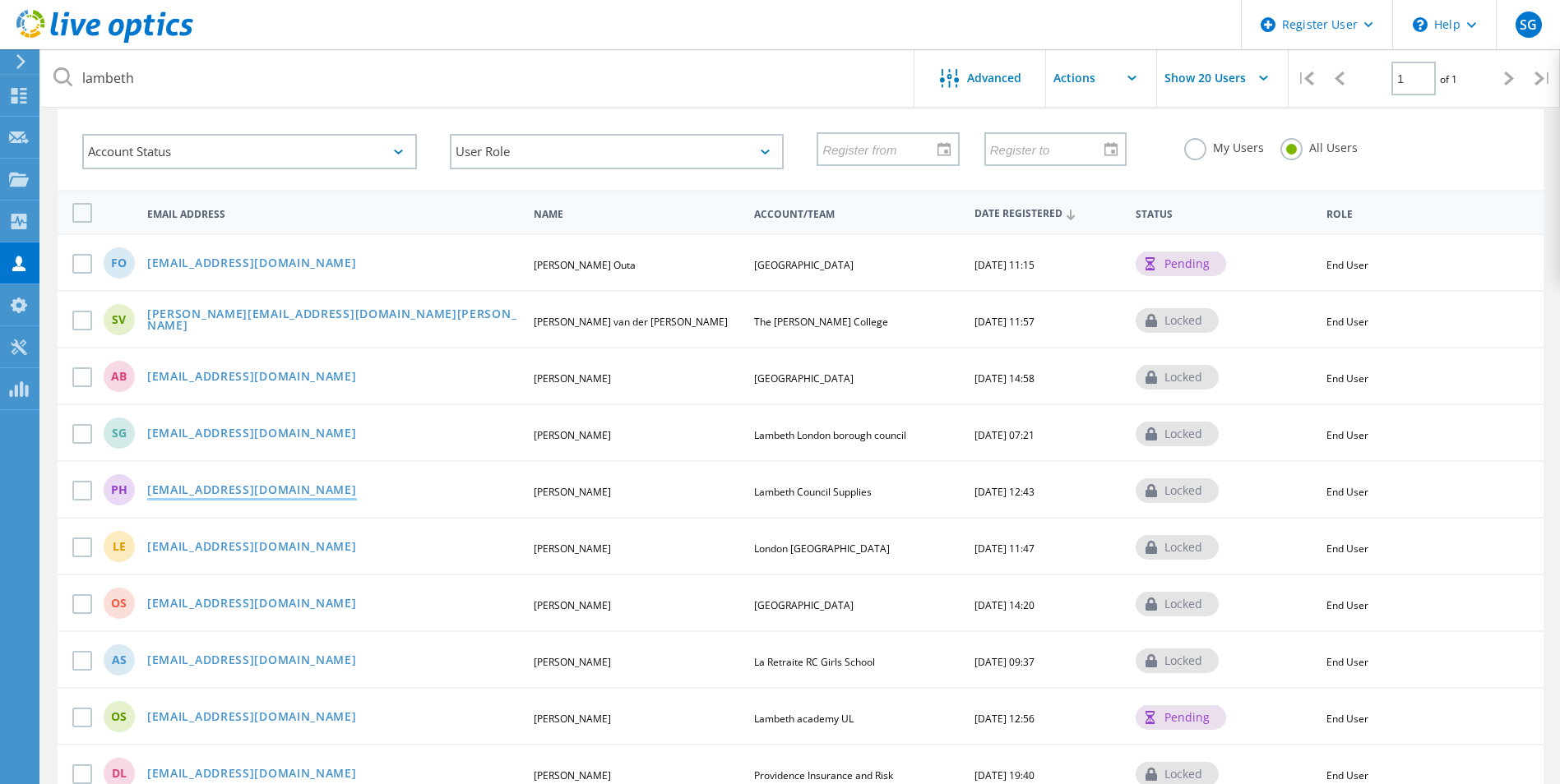
click at [275, 490] on link "phogan@lambeth.gov.uk" at bounding box center [252, 490] width 210 height 14
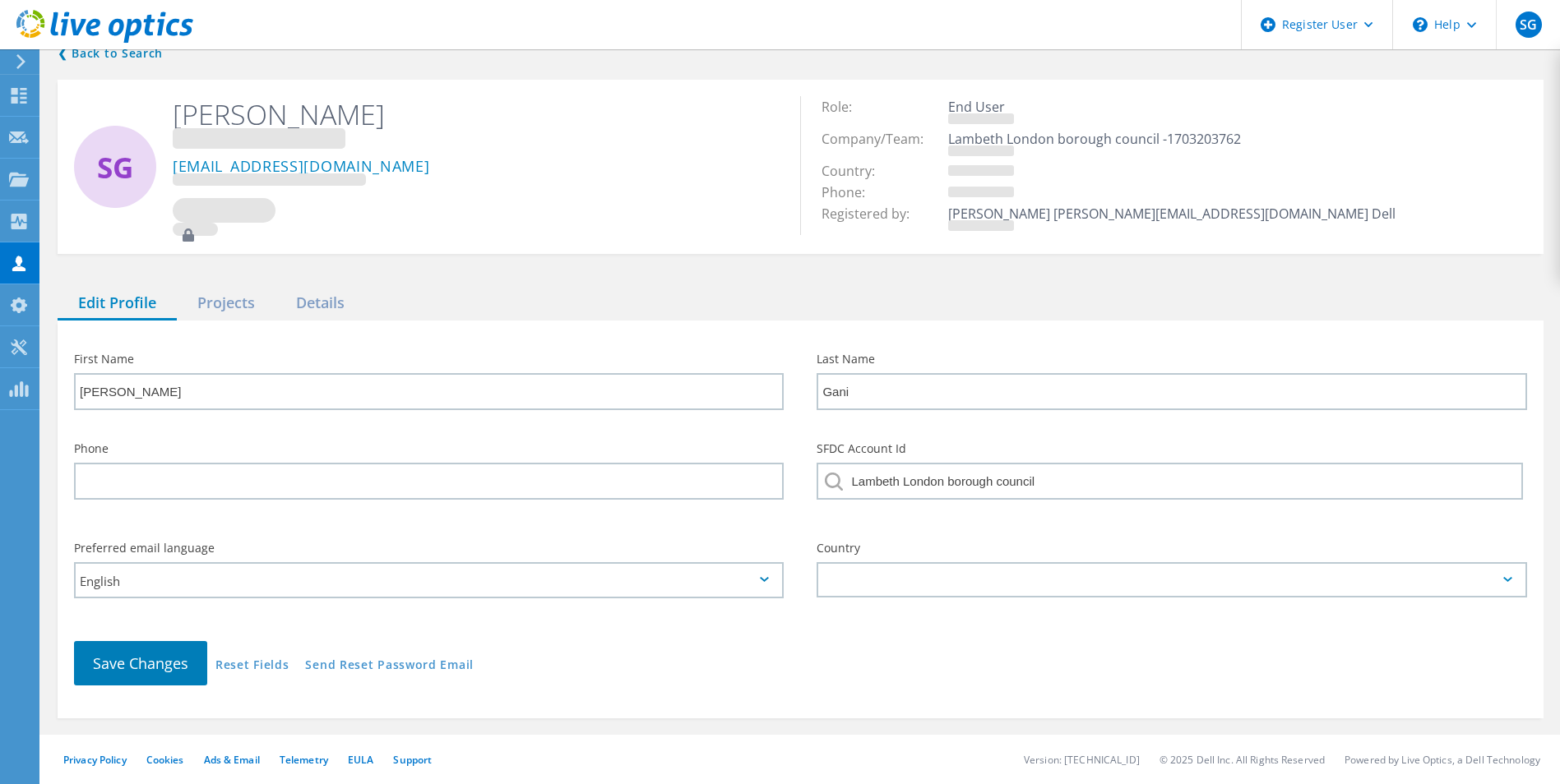
type input "Philip"
type input "Hogan"
type input "Lambeth Council Supplies"
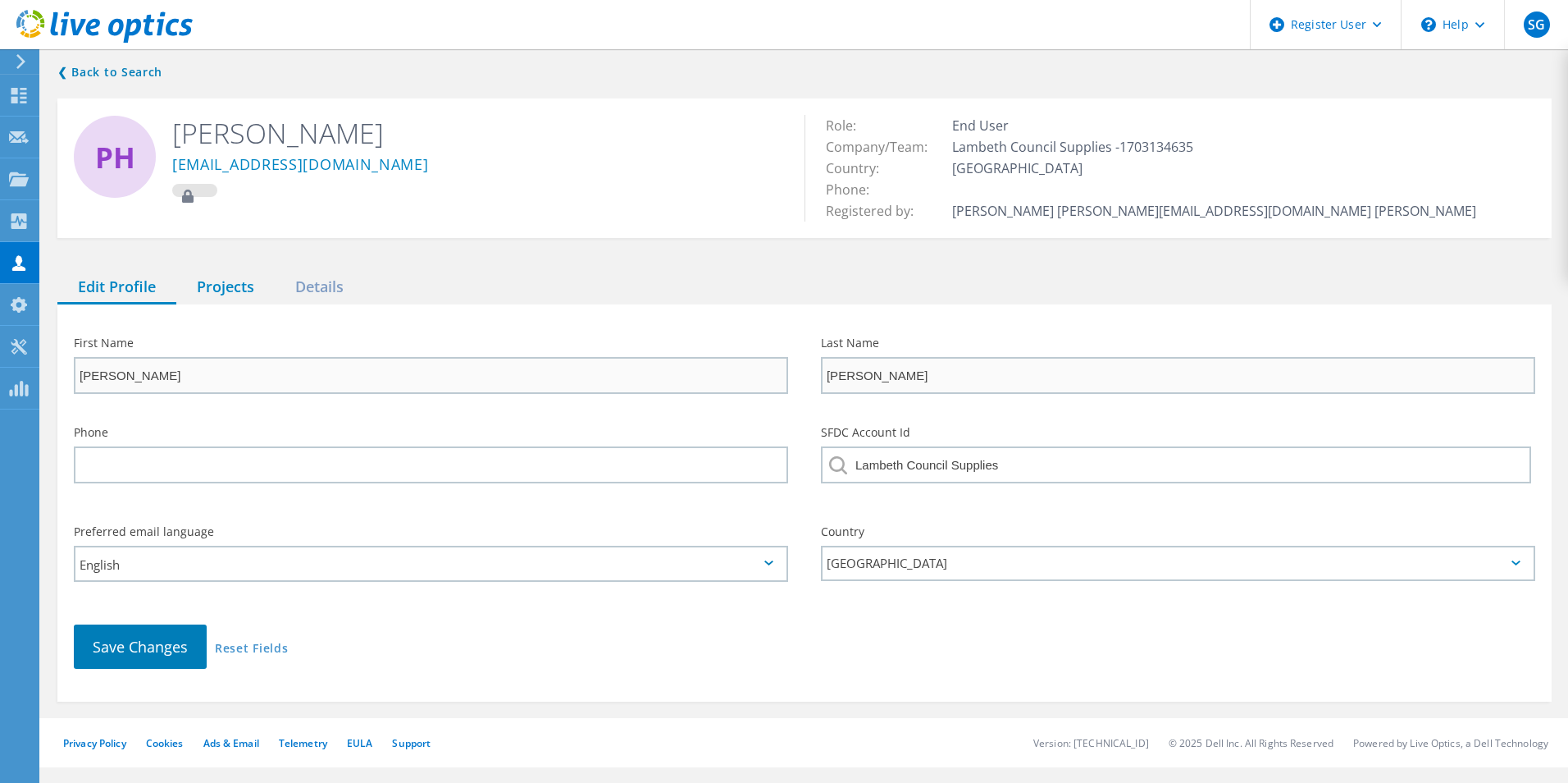
click at [231, 296] on div "Projects" at bounding box center [225, 288] width 98 height 34
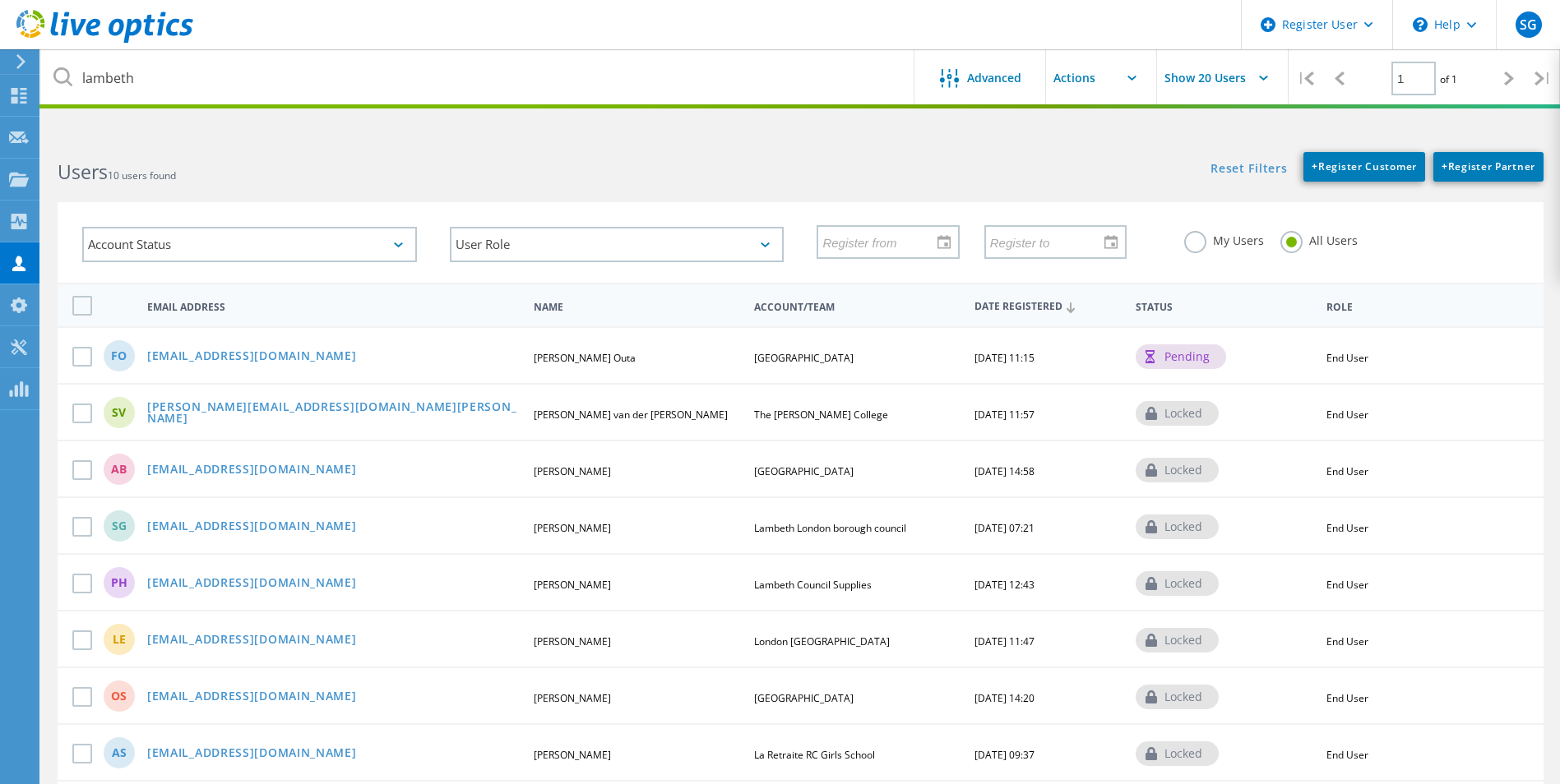
scroll to position [175, 0]
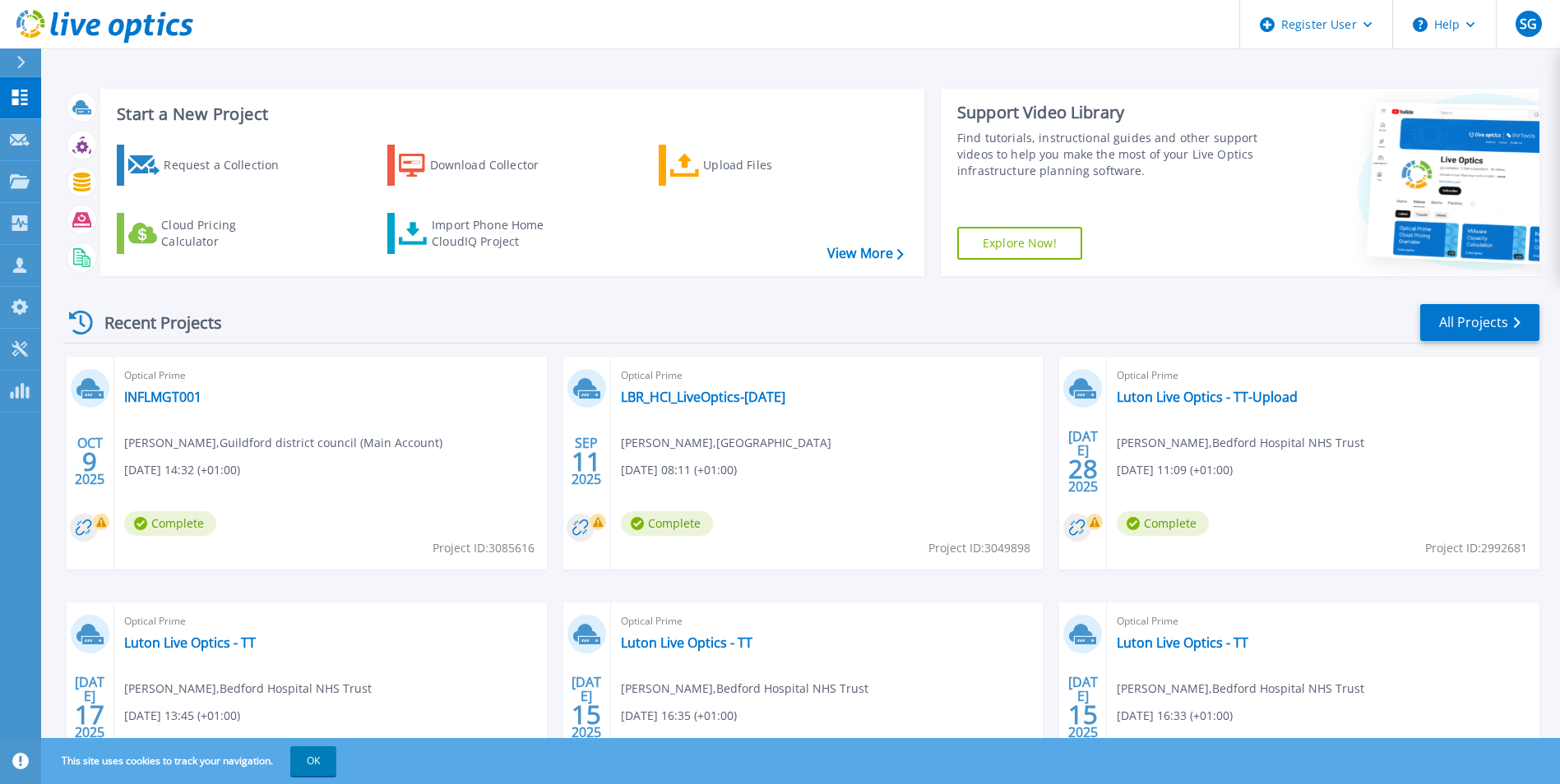
click at [36, 55] on div at bounding box center [28, 63] width 26 height 28
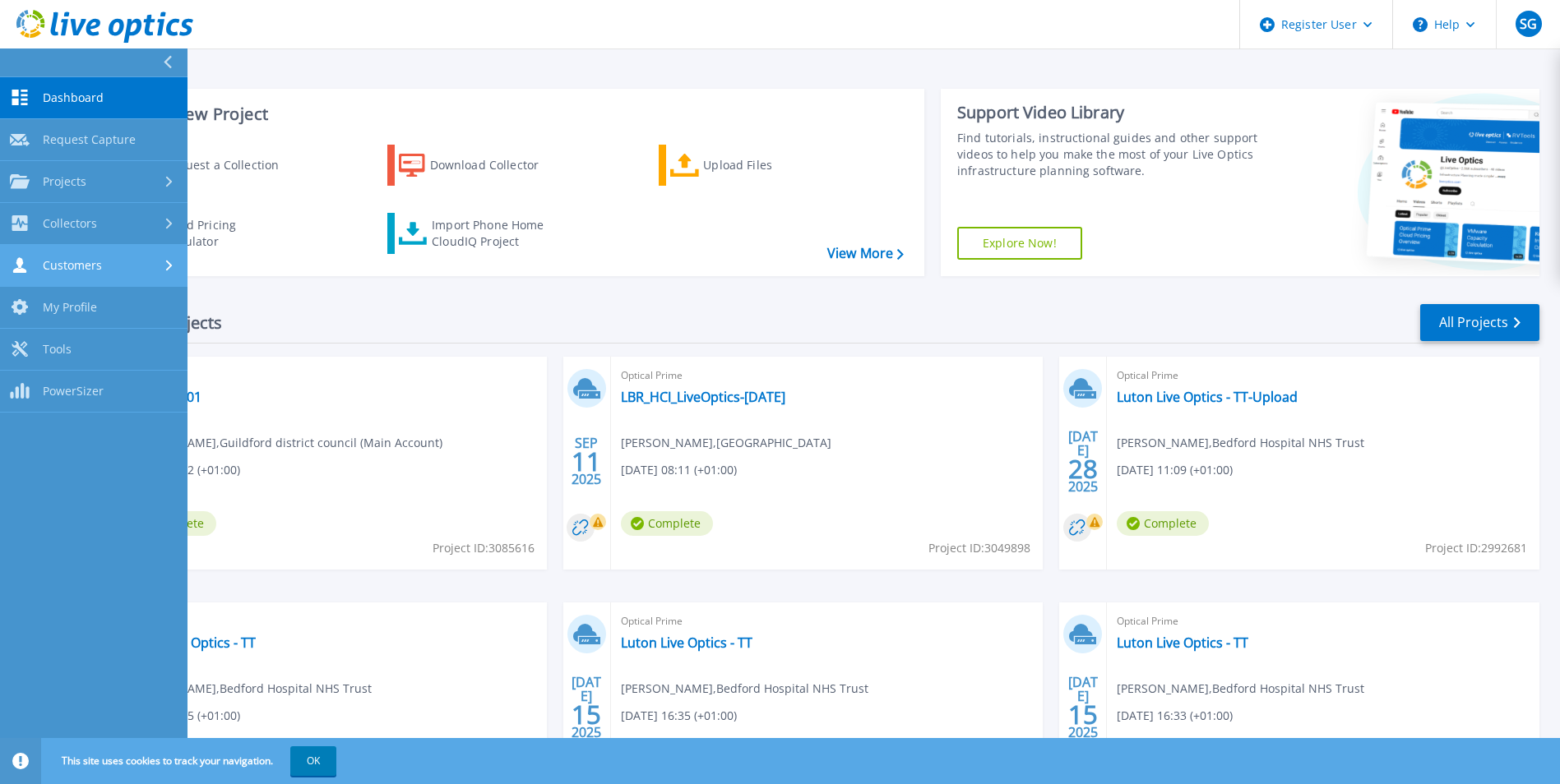
click at [130, 258] on div "Customers" at bounding box center [94, 265] width 167 height 16
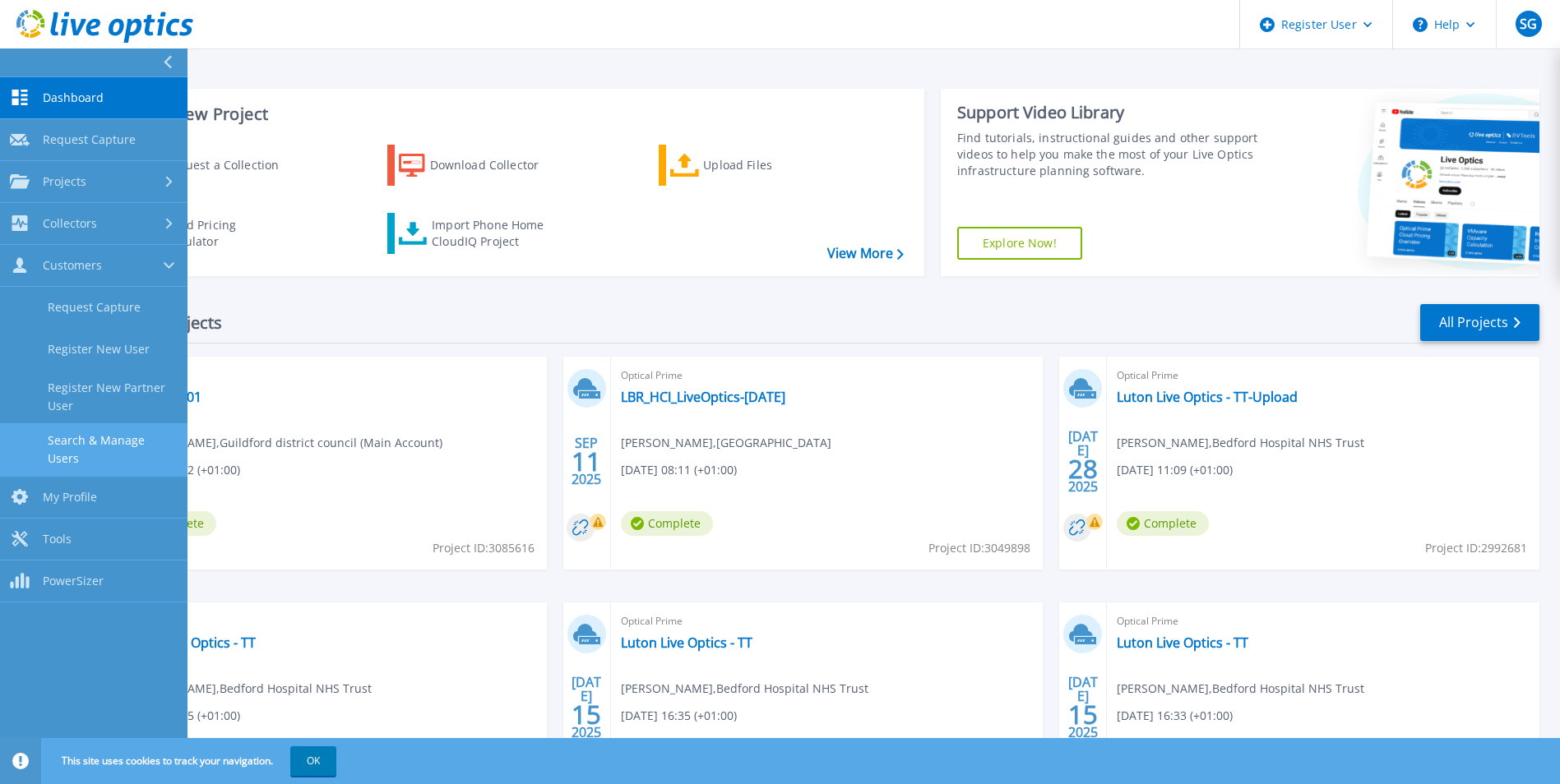
click at [132, 442] on link "Search & Manage Users" at bounding box center [94, 449] width 187 height 53
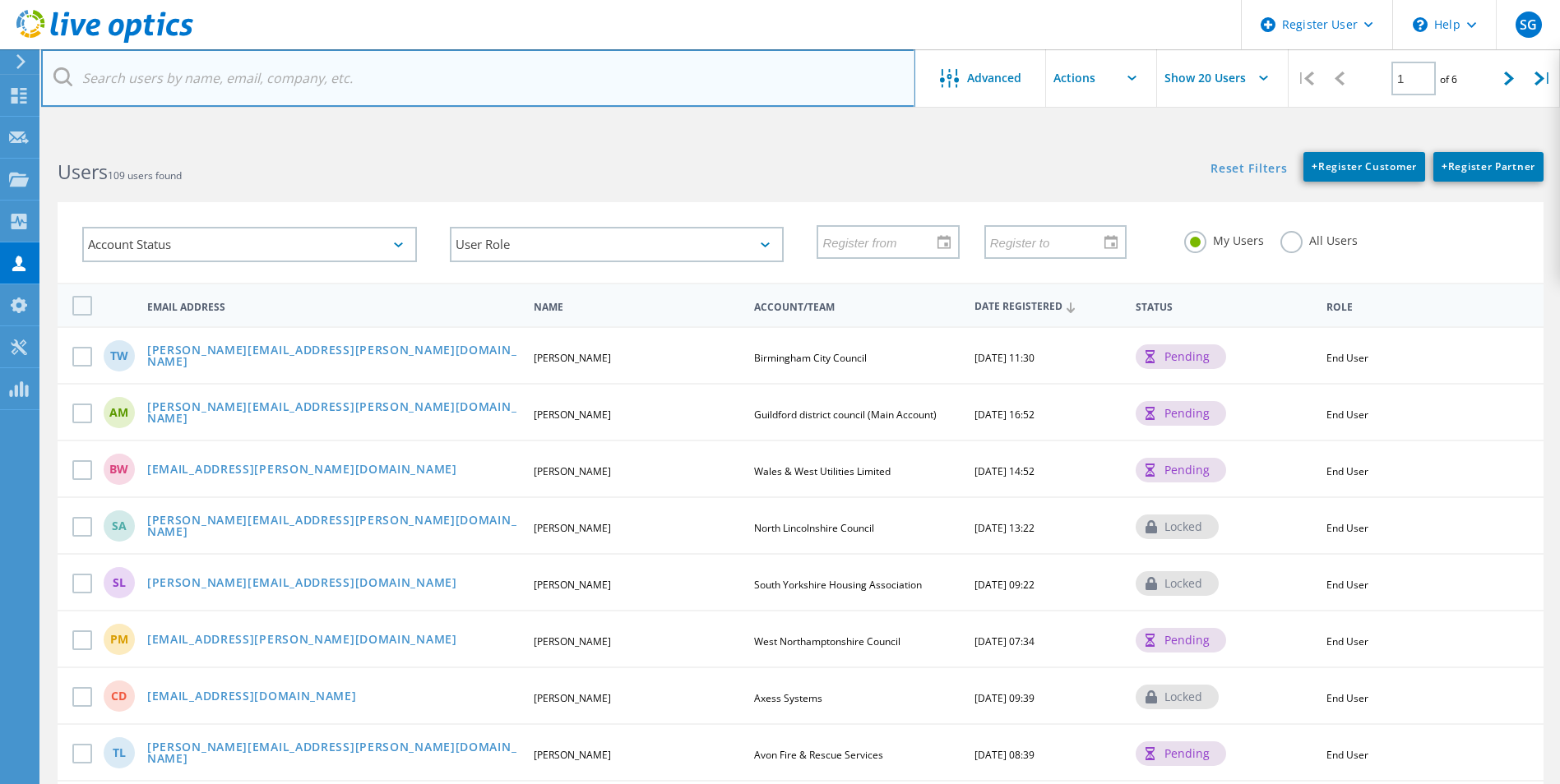
click at [294, 81] on input "text" at bounding box center [478, 79] width 874 height 58
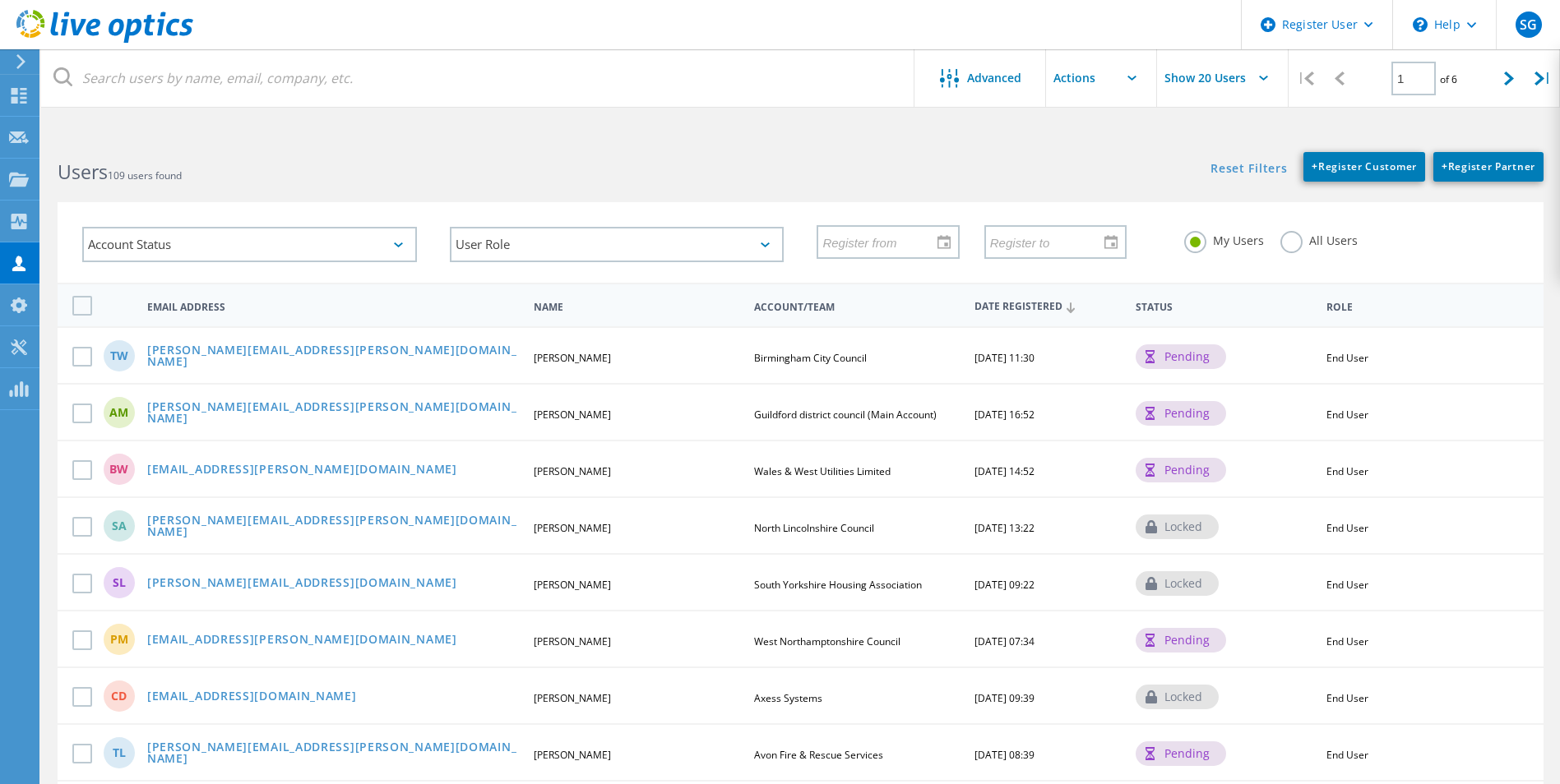
click at [1286, 246] on label "All Users" at bounding box center [1319, 239] width 78 height 16
click at [0, 0] on input "All Users" at bounding box center [0, 0] width 0 height 0
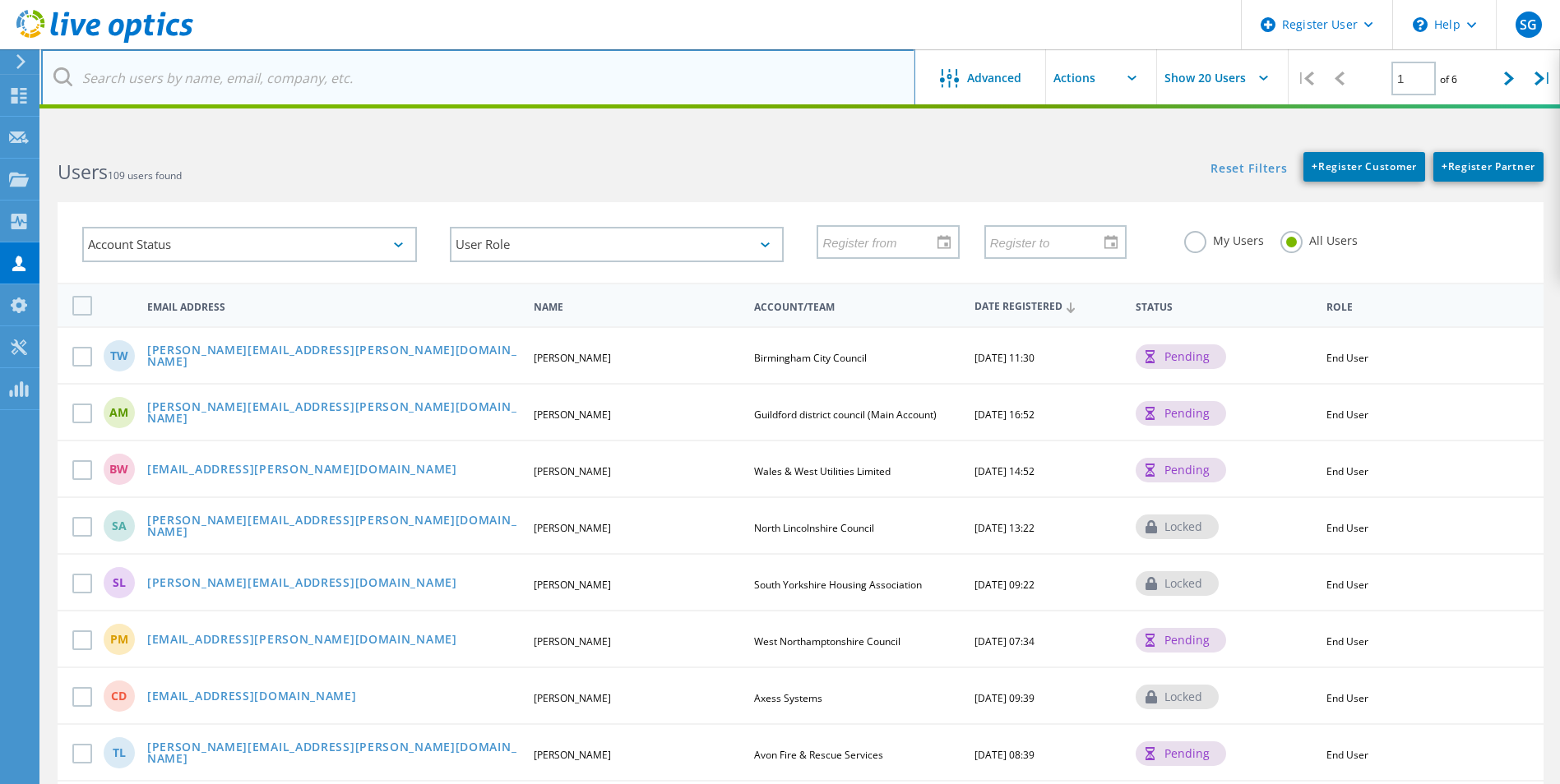
click at [408, 91] on input "text" at bounding box center [478, 79] width 874 height 58
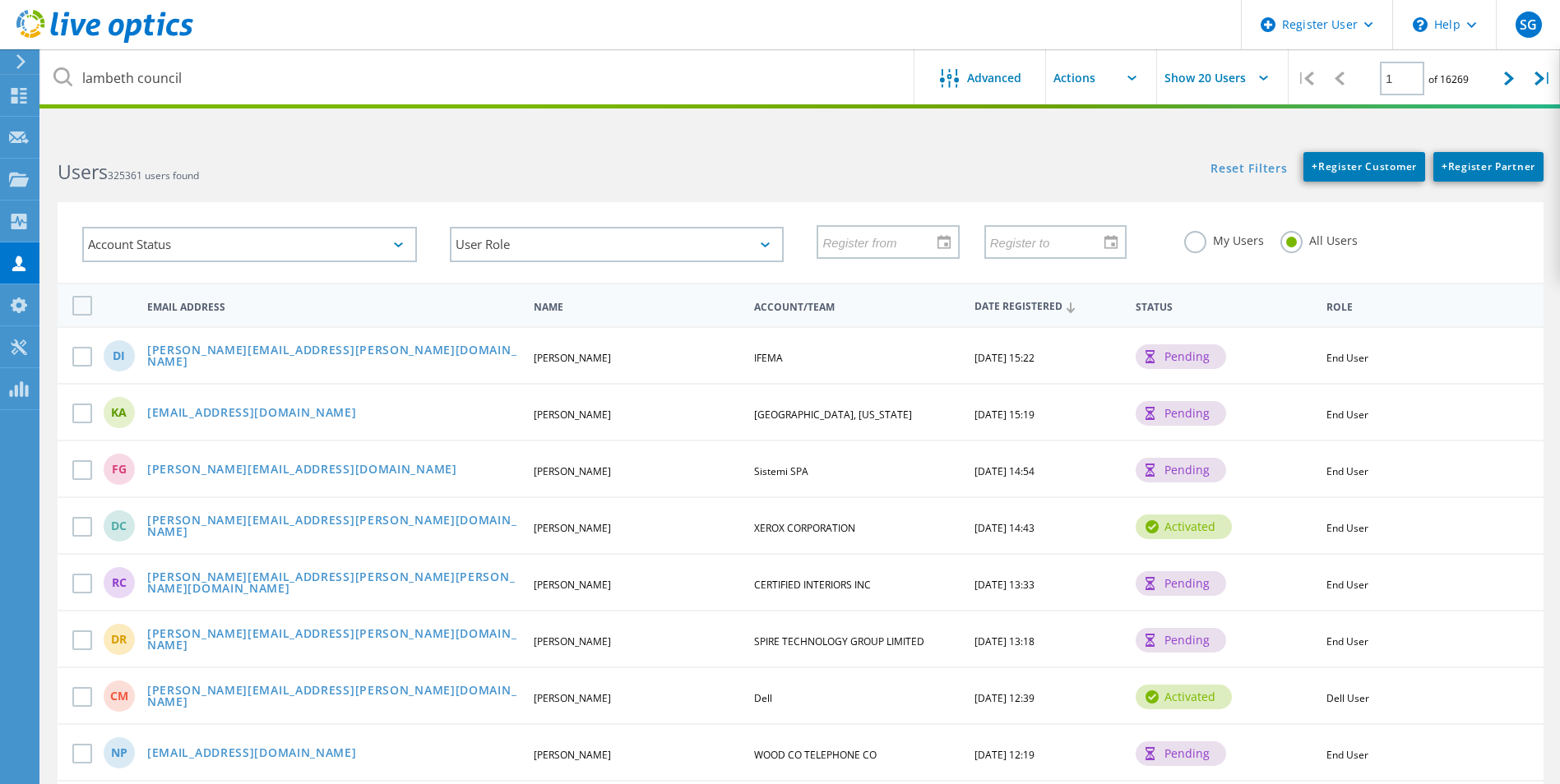
click at [866, 177] on div "Reset Filters + Register Customer + Register Partner Show Filters" at bounding box center [1180, 158] width 759 height 46
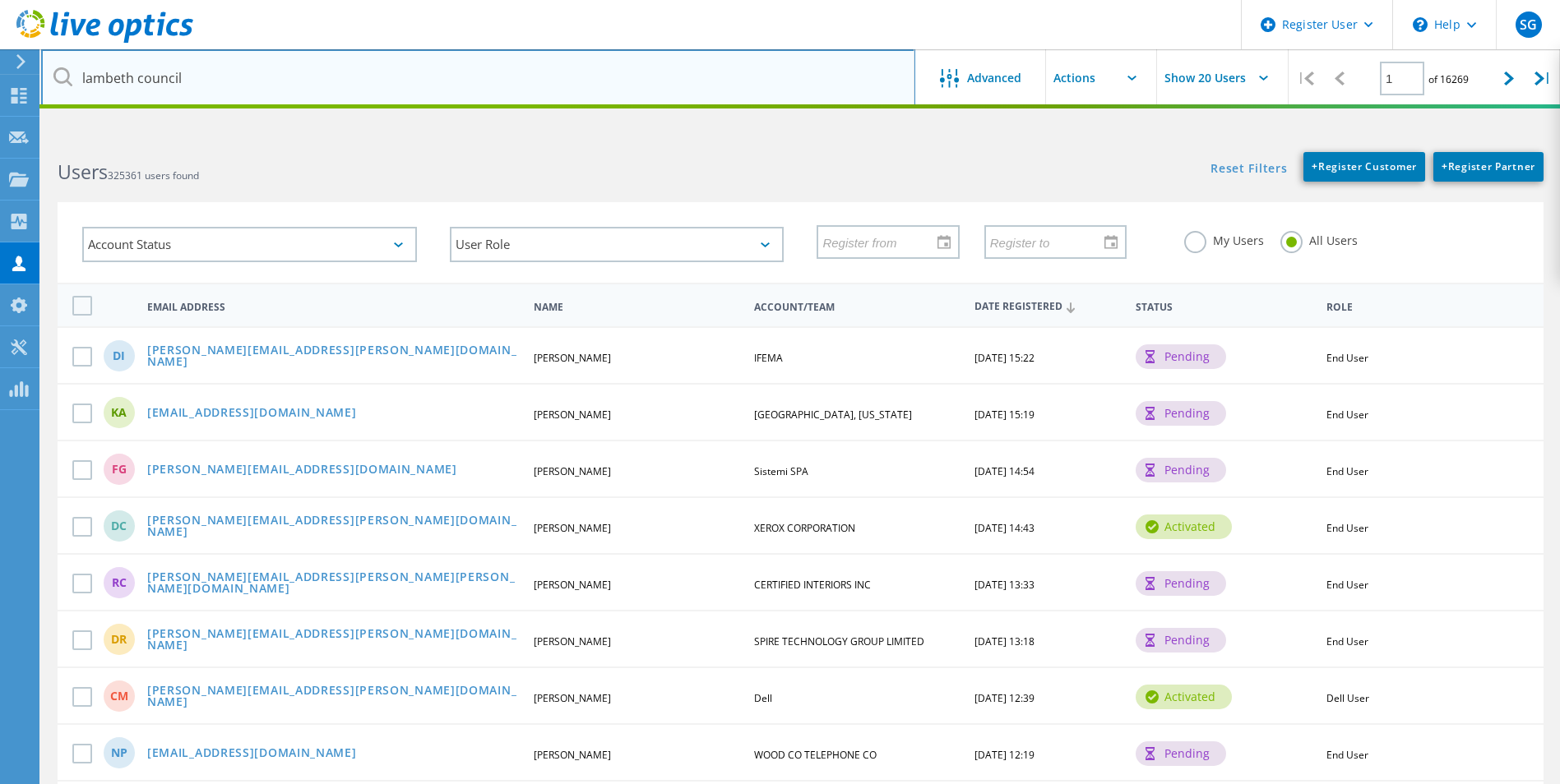
click at [790, 92] on input "lambeth council" at bounding box center [478, 79] width 874 height 58
type input "lambeth"
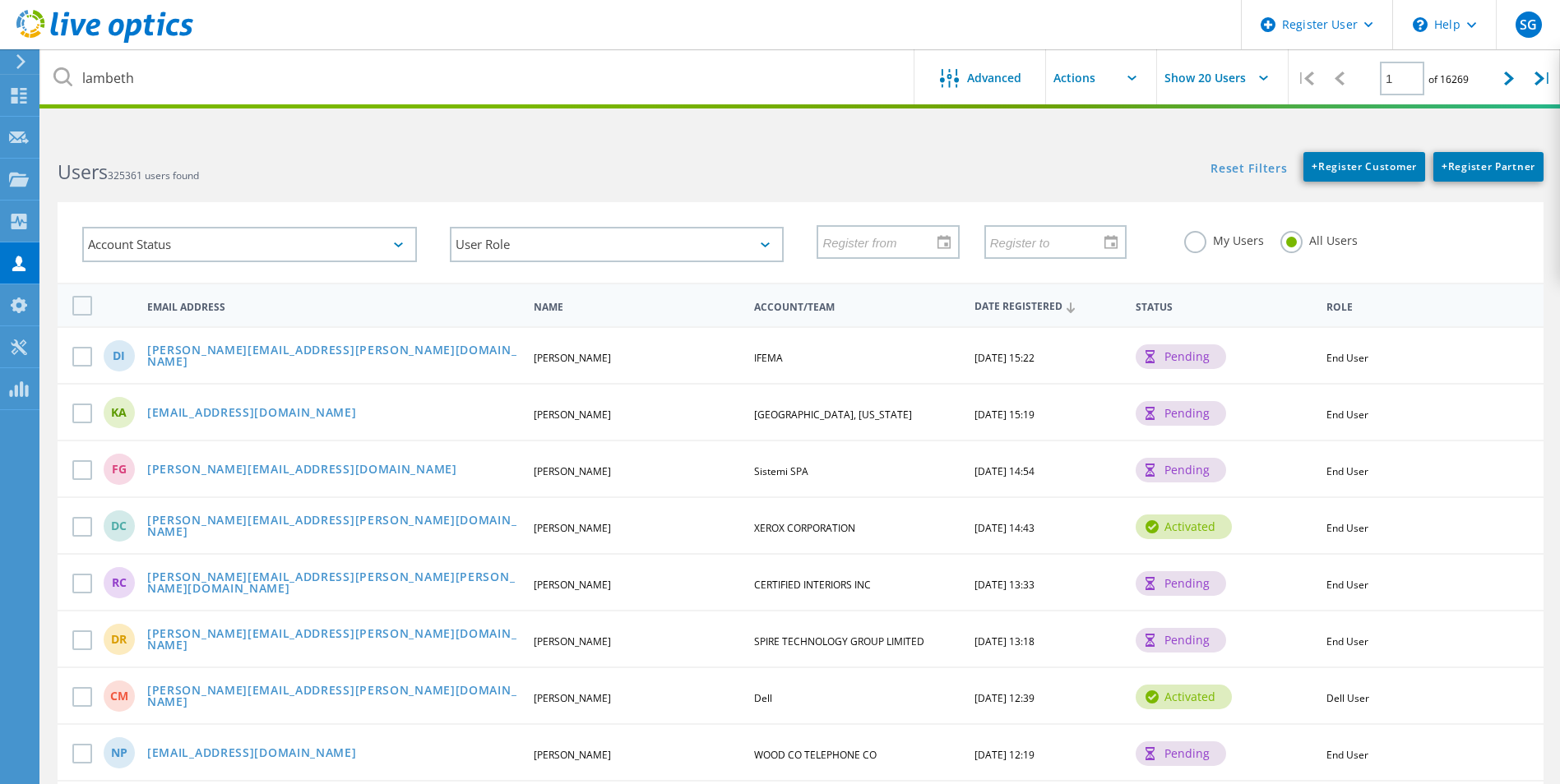
click at [780, 168] on h2 "Users 325361 users found" at bounding box center [420, 171] width 726 height 27
click at [59, 84] on icon at bounding box center [63, 77] width 19 height 19
click at [59, 83] on icon at bounding box center [63, 77] width 19 height 19
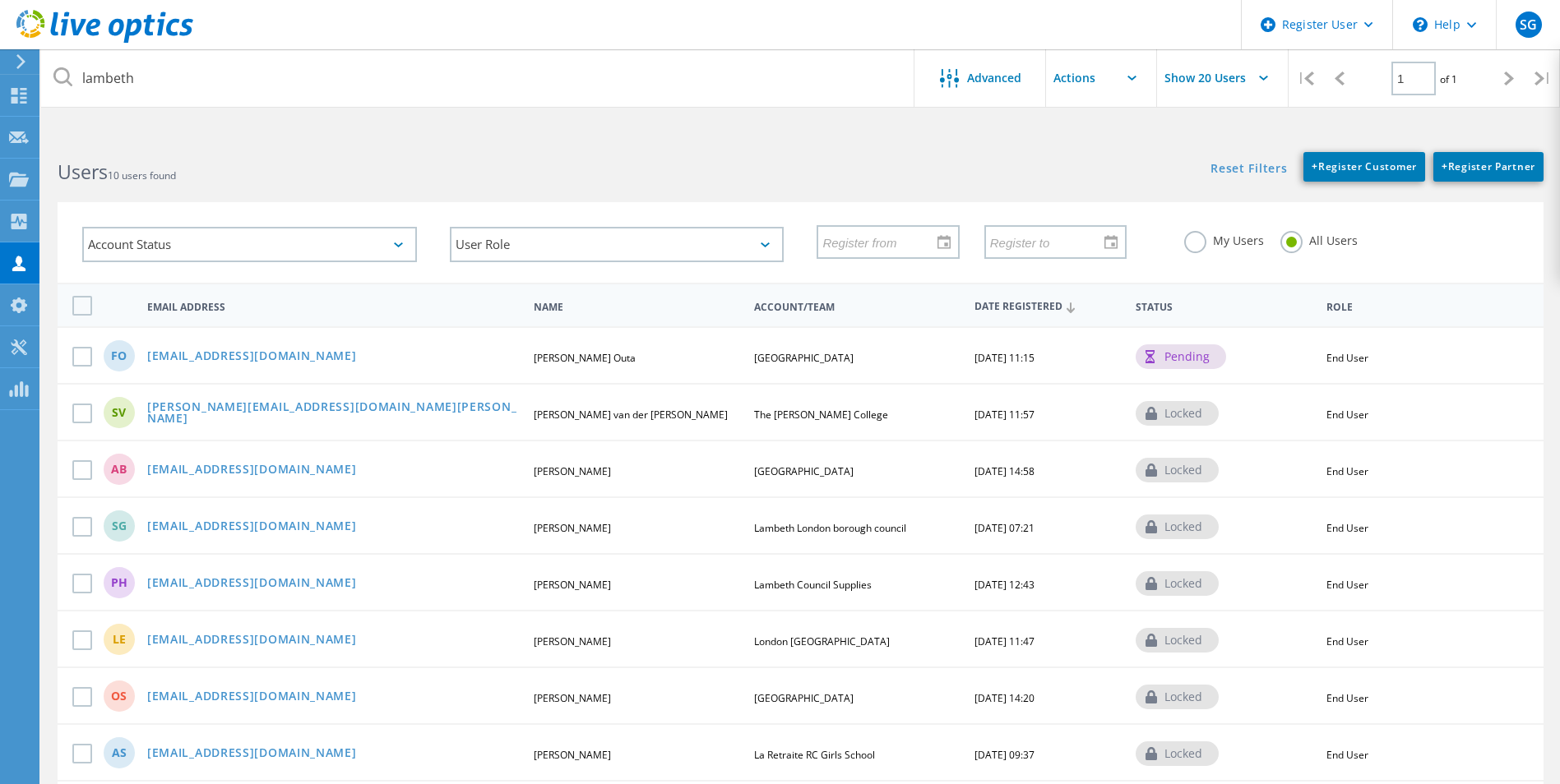
click at [63, 83] on icon at bounding box center [63, 77] width 19 height 19
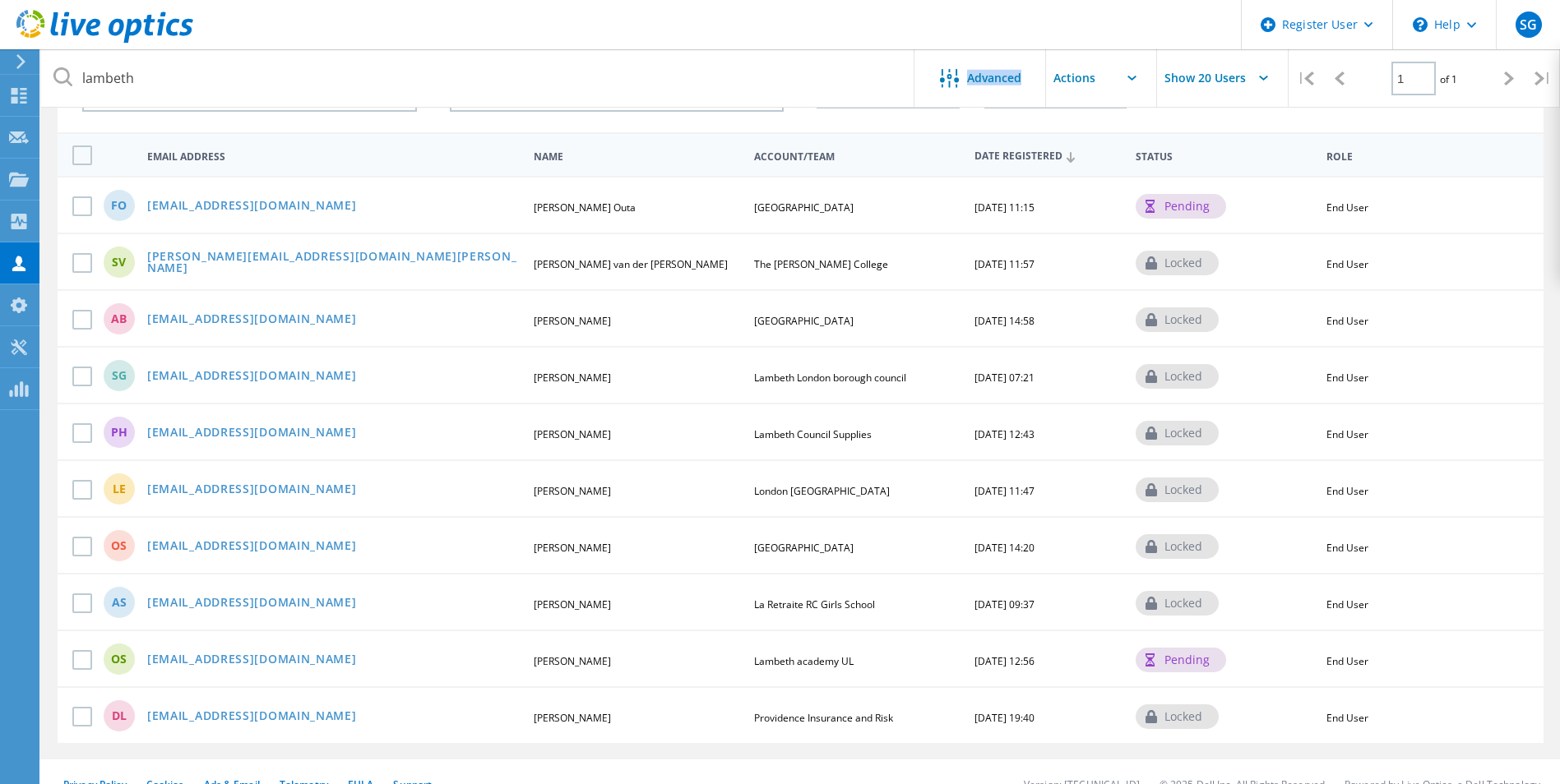
scroll to position [164, 0]
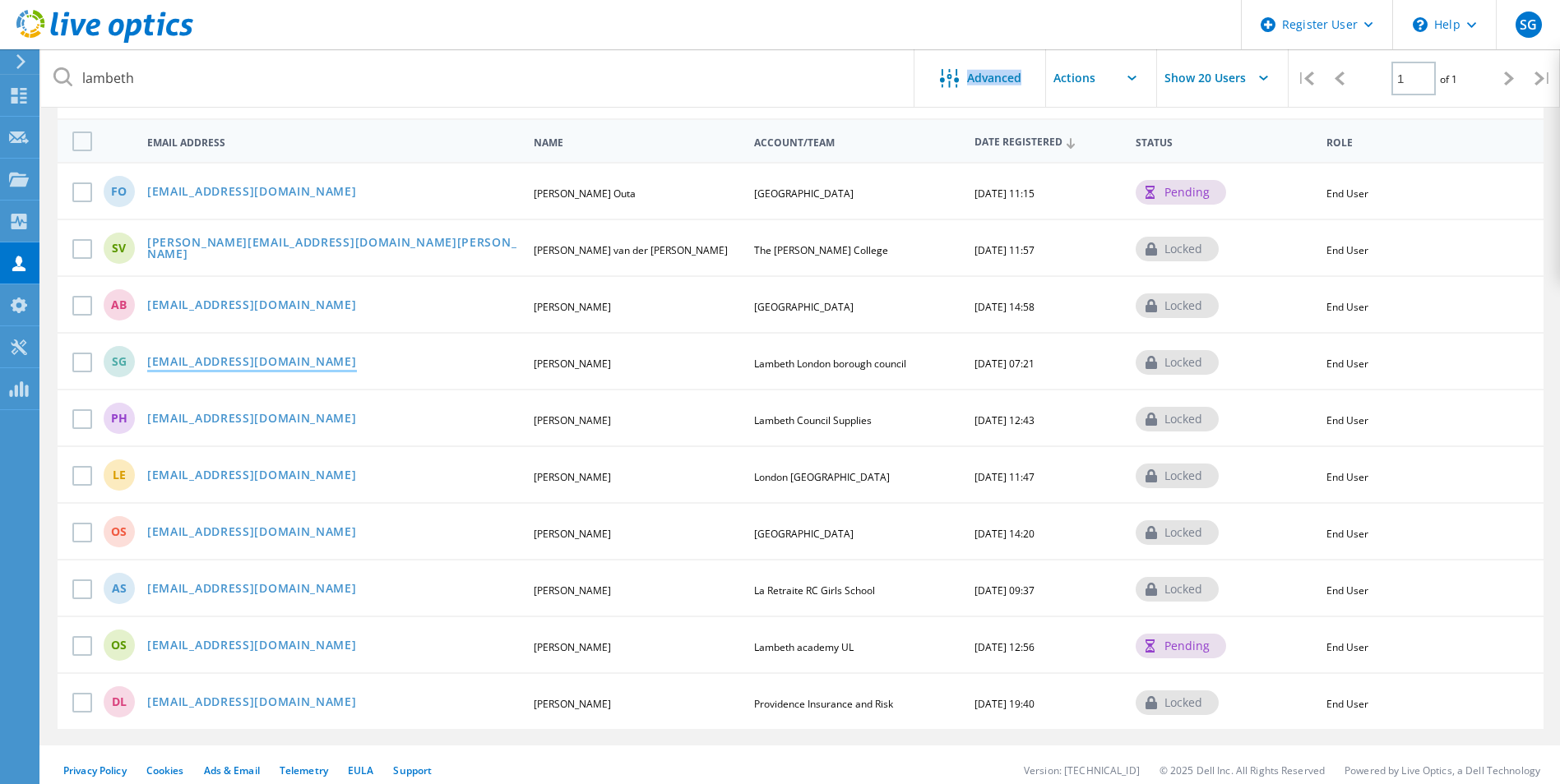
click at [210, 366] on link "[EMAIL_ADDRESS][DOMAIN_NAME]" at bounding box center [252, 363] width 210 height 14
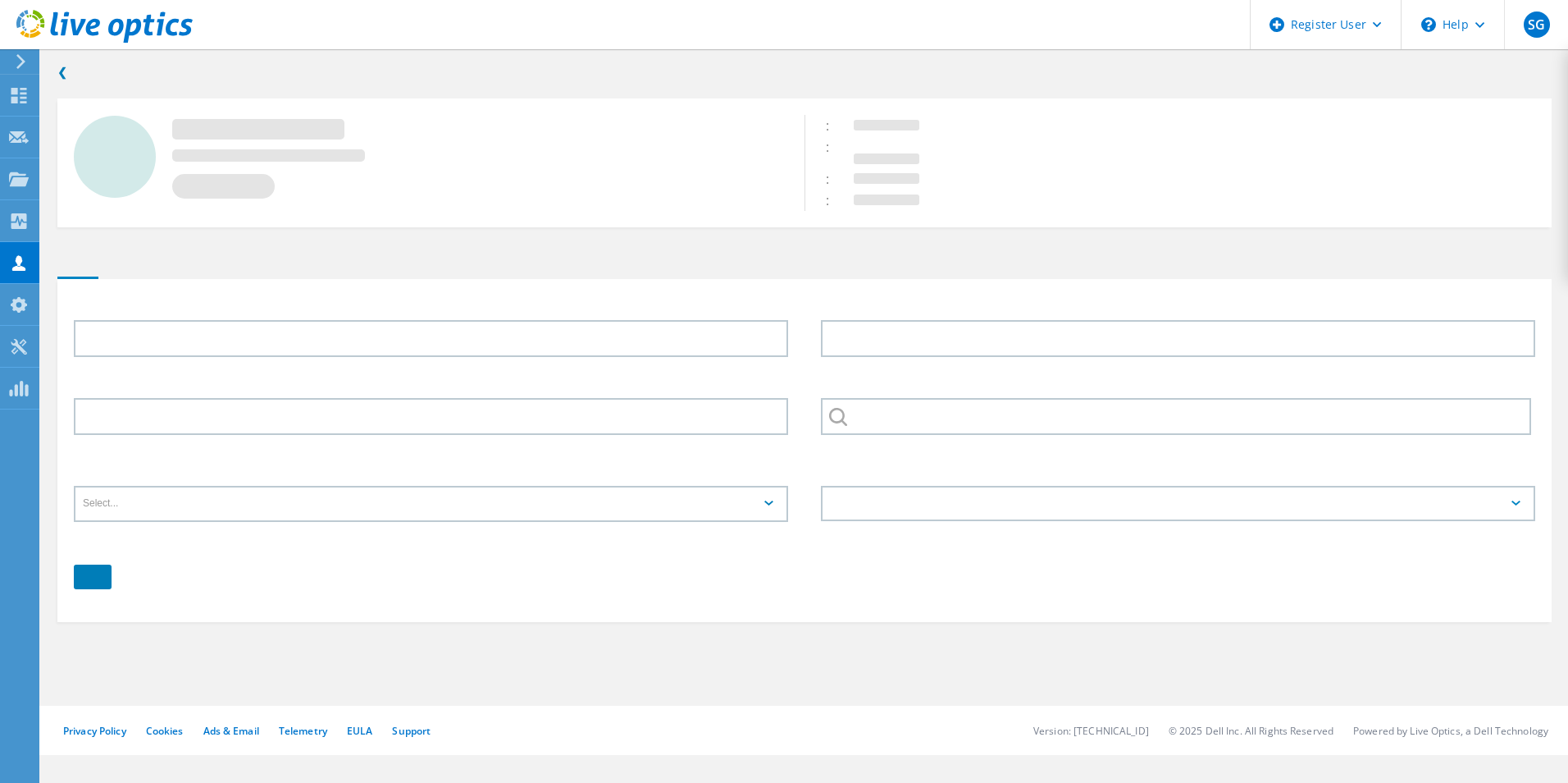
type input "Salim"
type input "Gani"
type input "Lambeth London borough council"
type input "English"
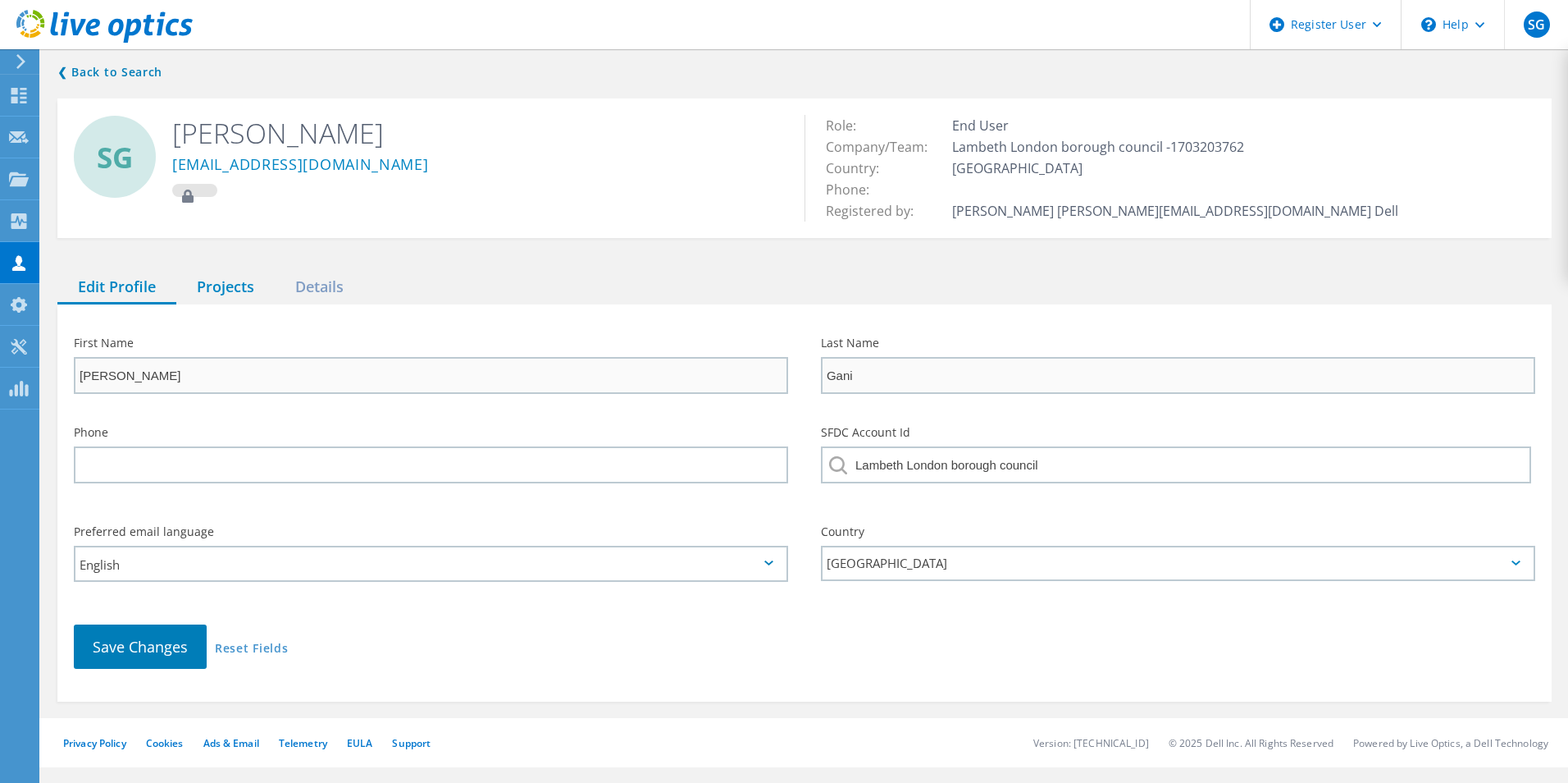
click at [201, 292] on div "Projects" at bounding box center [225, 288] width 98 height 34
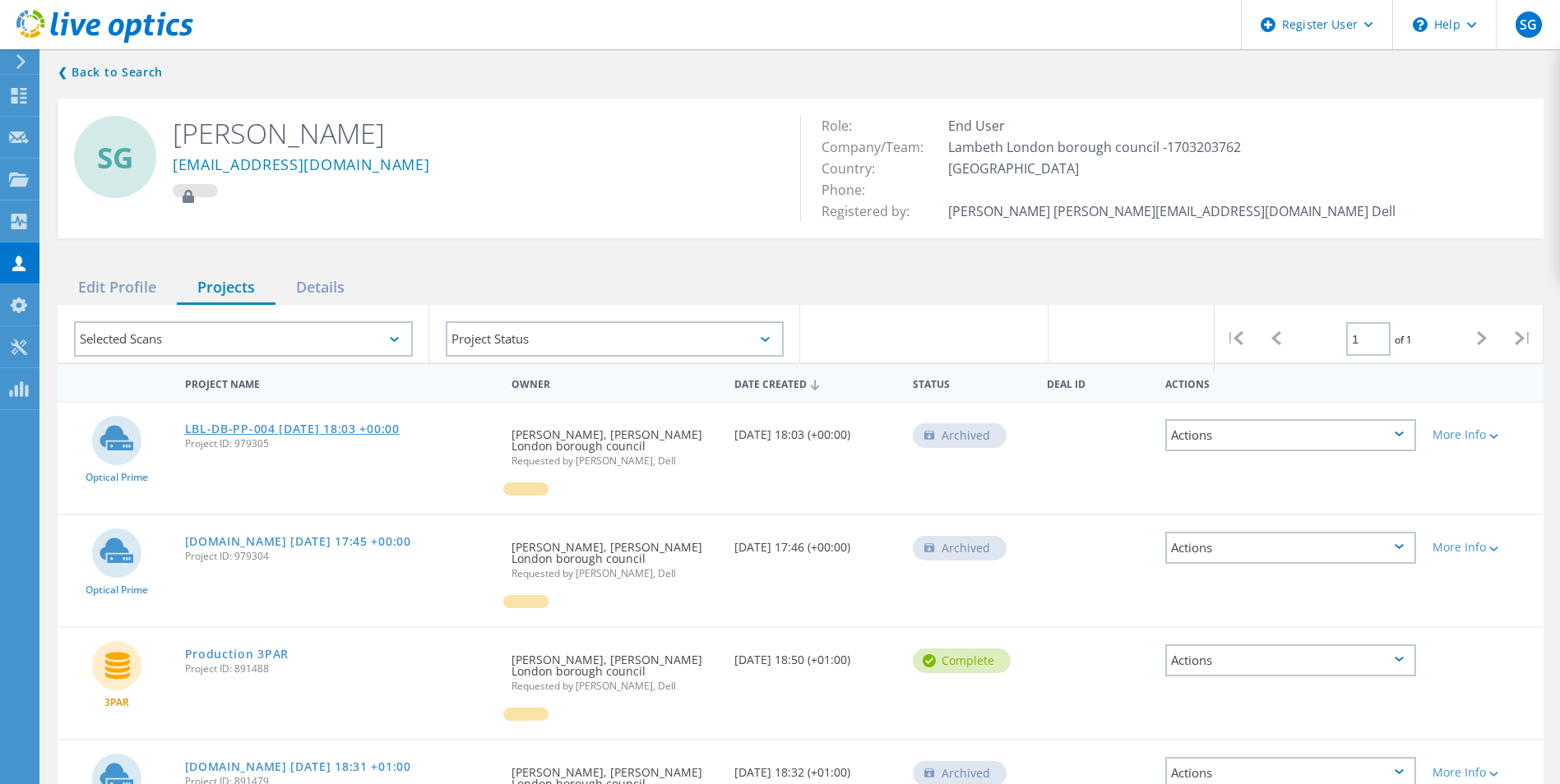
click at [283, 429] on link "LBL-DB-PP-004 [DATE] 18:03 +00:00" at bounding box center [293, 429] width 215 height 12
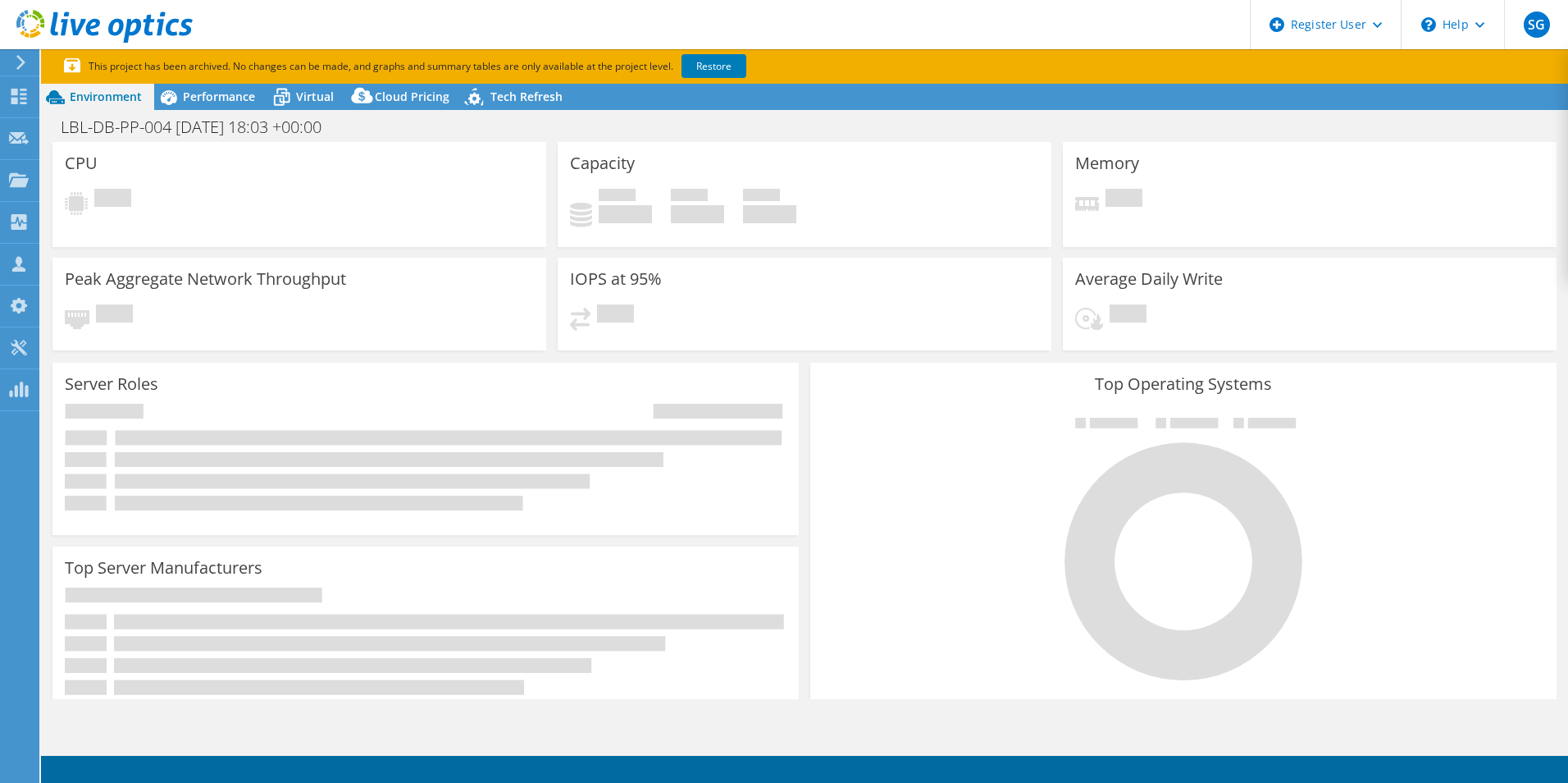
select select "USD"
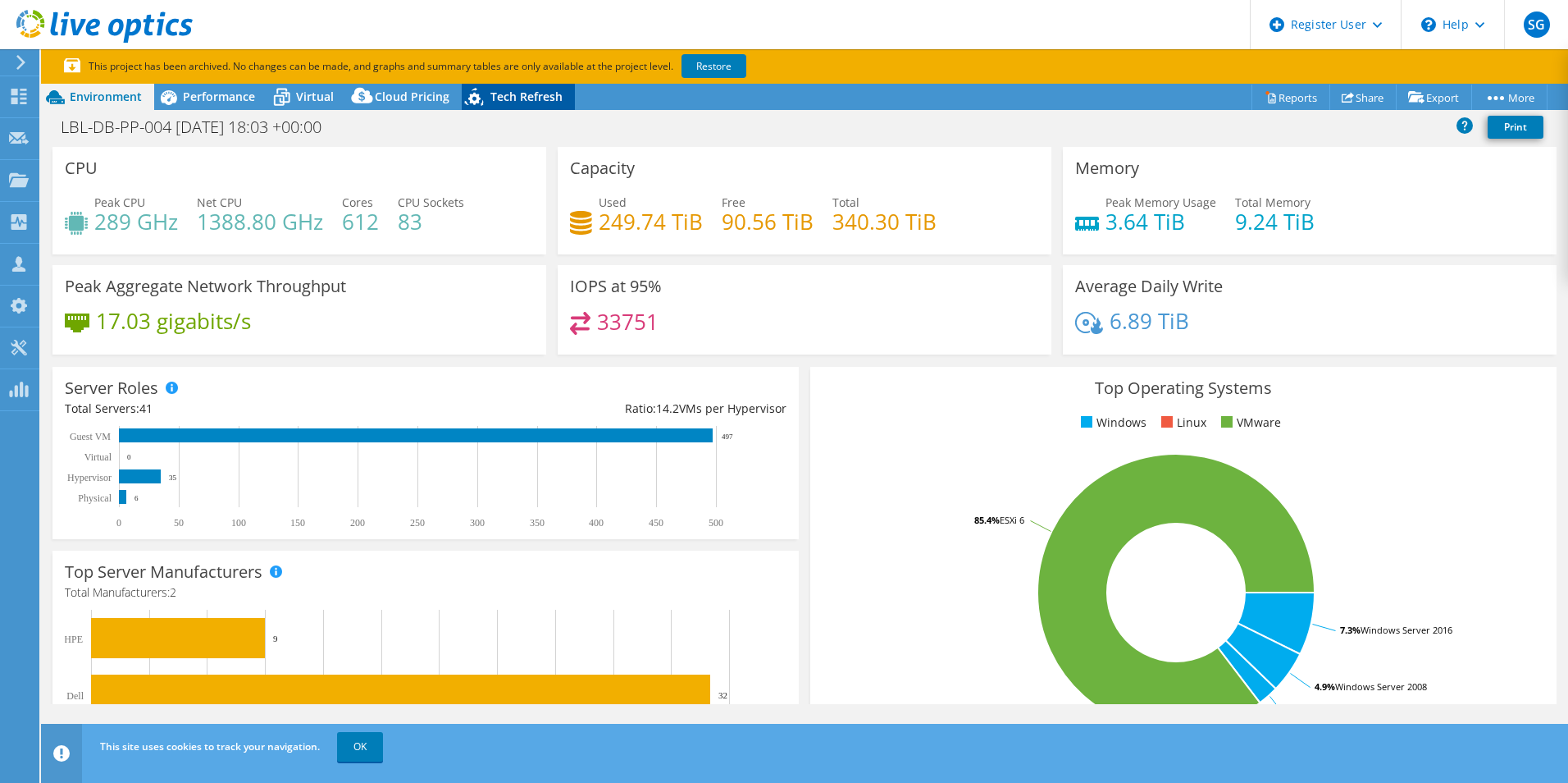
click at [491, 87] on div "Tech Refresh" at bounding box center [518, 96] width 113 height 26
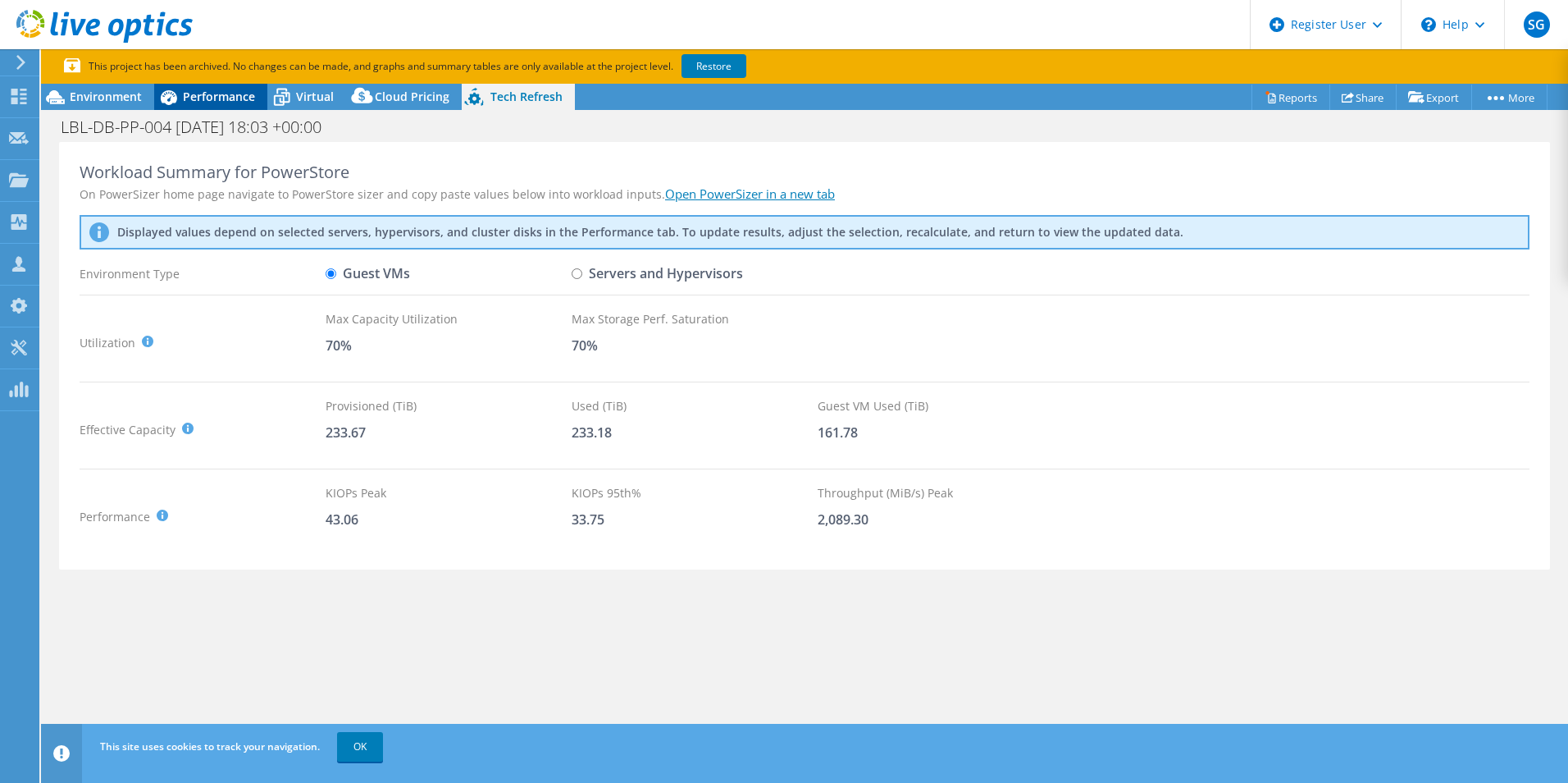
click at [213, 93] on span "Performance" at bounding box center [218, 96] width 72 height 16
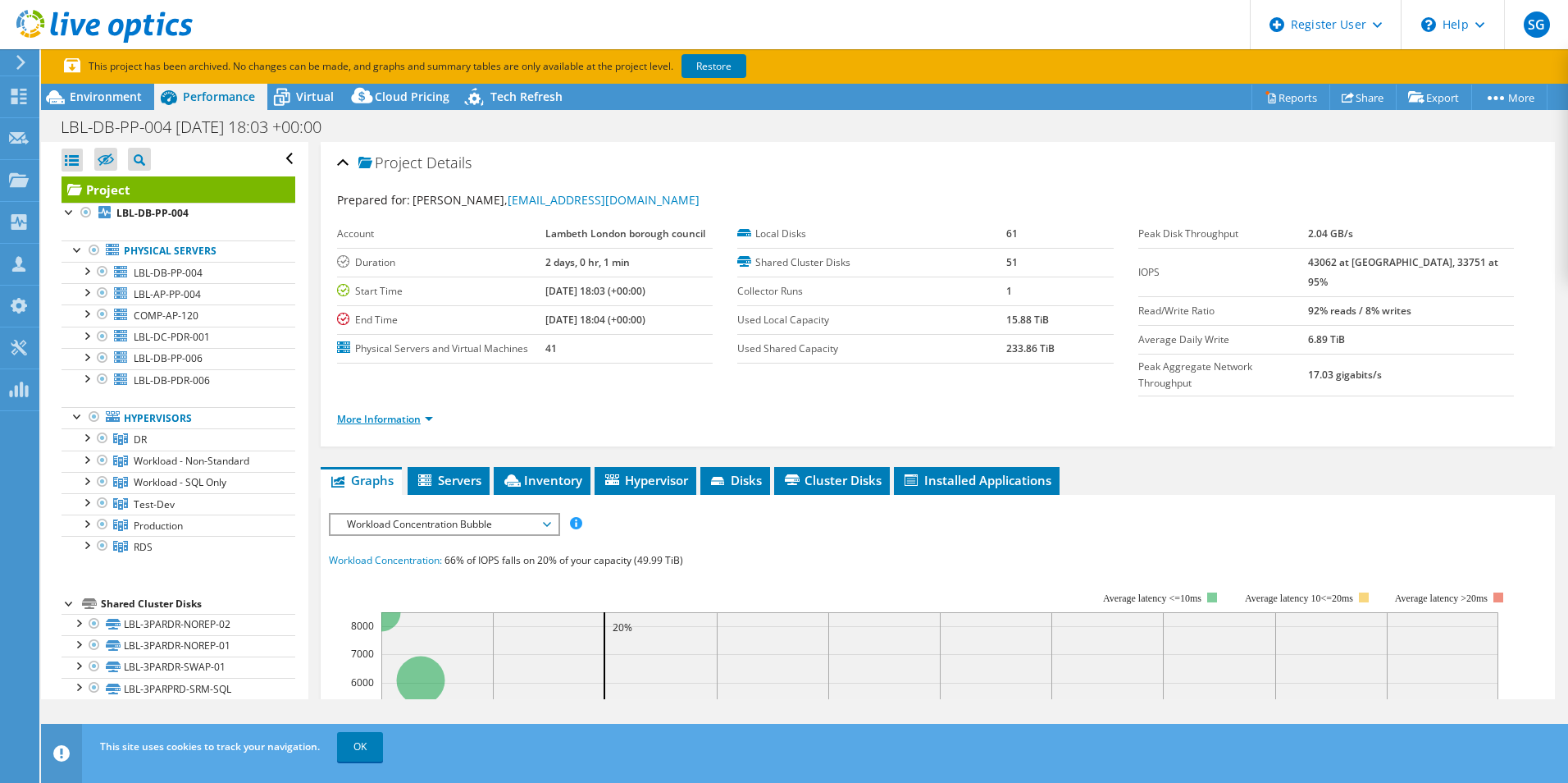
click at [391, 412] on link "More Information" at bounding box center [384, 419] width 96 height 14
